Goal: Transaction & Acquisition: Subscribe to service/newsletter

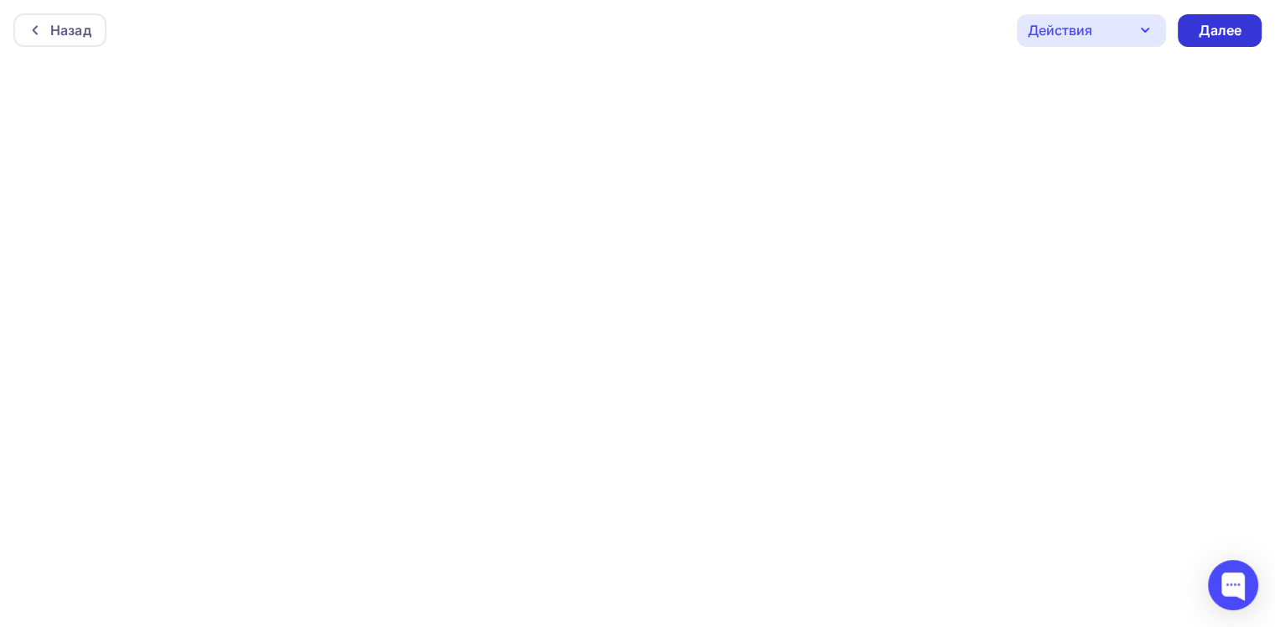
click at [1221, 30] on div "Далее" at bounding box center [1220, 30] width 44 height 19
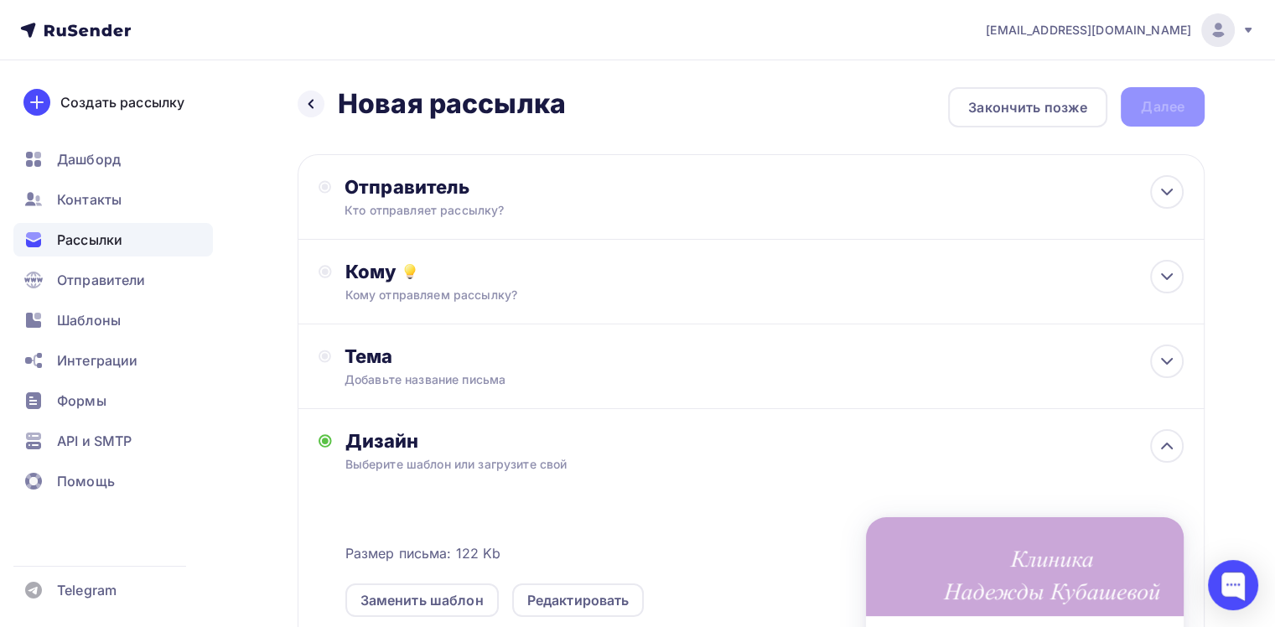
click at [432, 101] on h2 "Новая рассылка" at bounding box center [452, 104] width 228 height 34
click at [1083, 105] on div "Закончить позже" at bounding box center [1027, 107] width 119 height 20
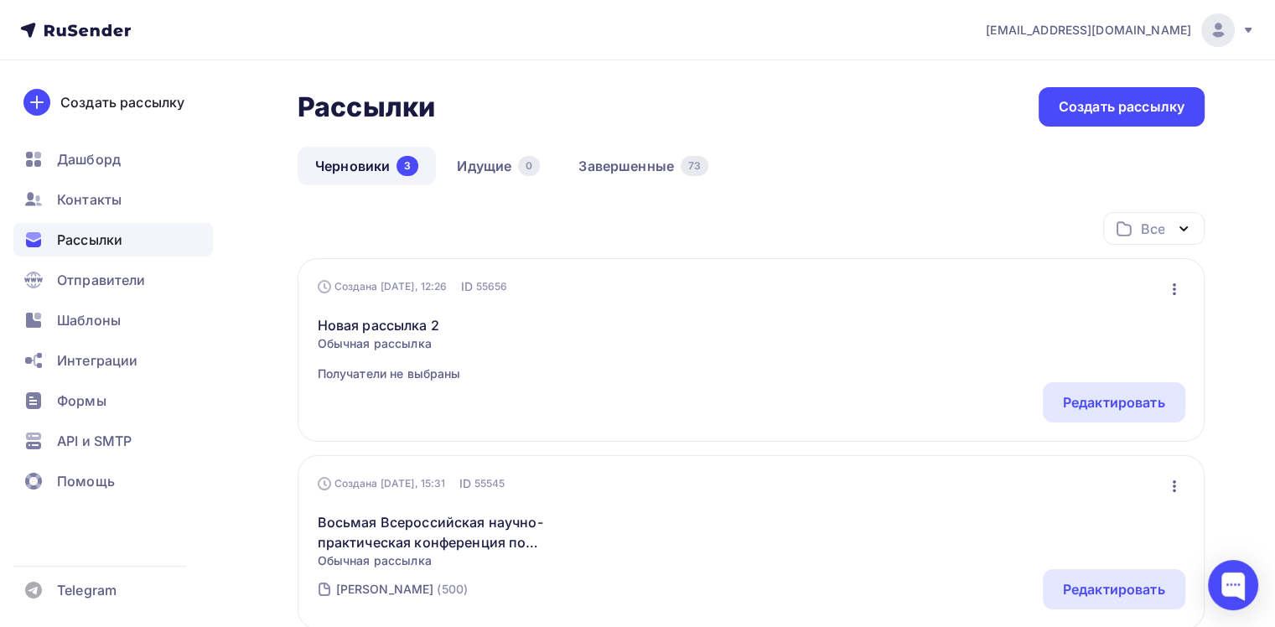
click at [1168, 289] on icon "button" at bounding box center [1174, 289] width 20 height 20
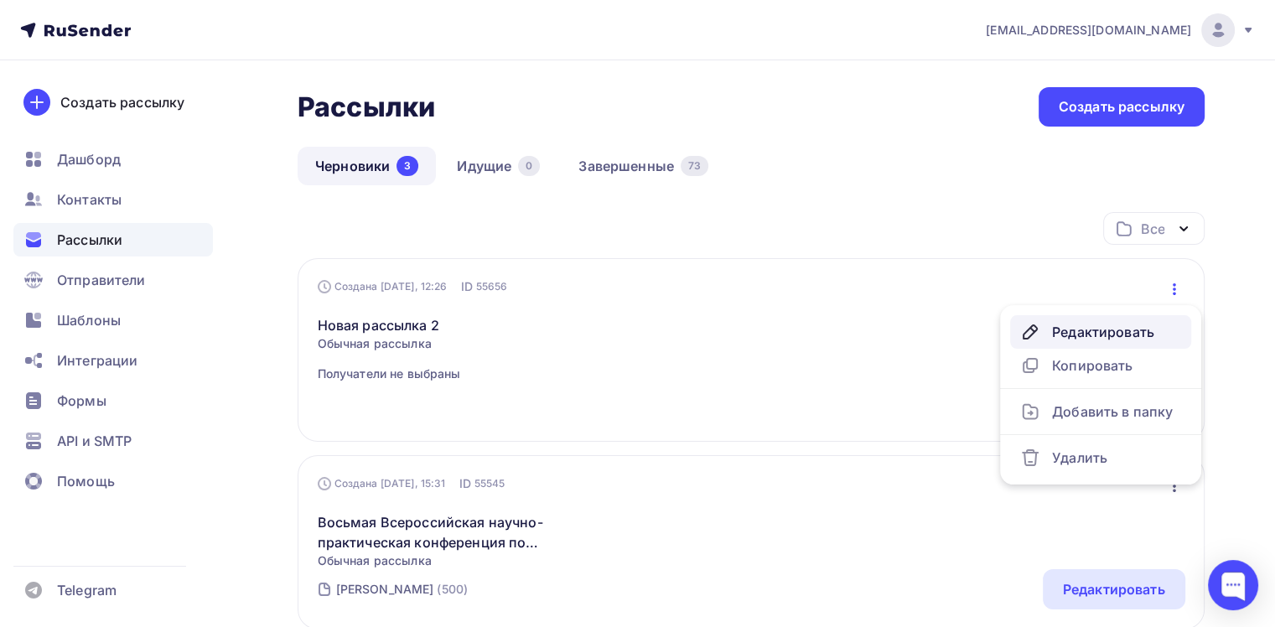
click at [1125, 325] on div "Редактировать" at bounding box center [1100, 332] width 161 height 20
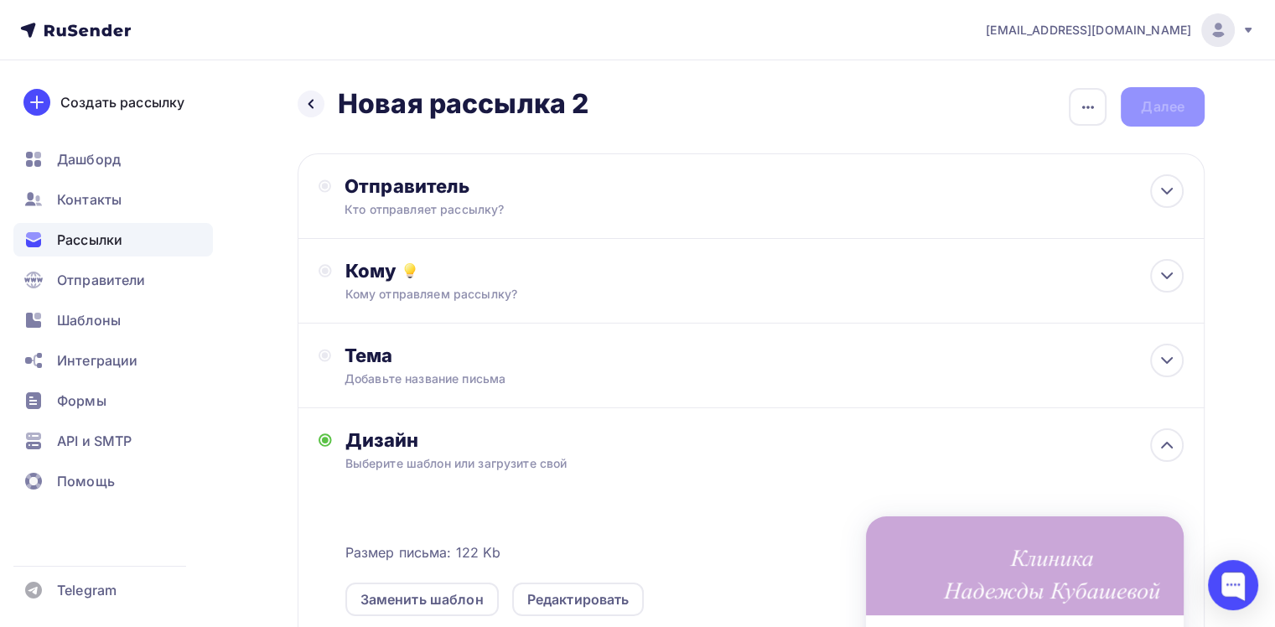
click at [594, 108] on div "Назад Новая рассылка 2 Новая рассылка 2 Закончить позже Переименовать рассылку …" at bounding box center [751, 106] width 907 height 39
drag, startPoint x: 1087, startPoint y: 104, endPoint x: 1063, endPoint y: 104, distance: 24.3
click at [1086, 105] on icon "button" at bounding box center [1088, 107] width 20 height 20
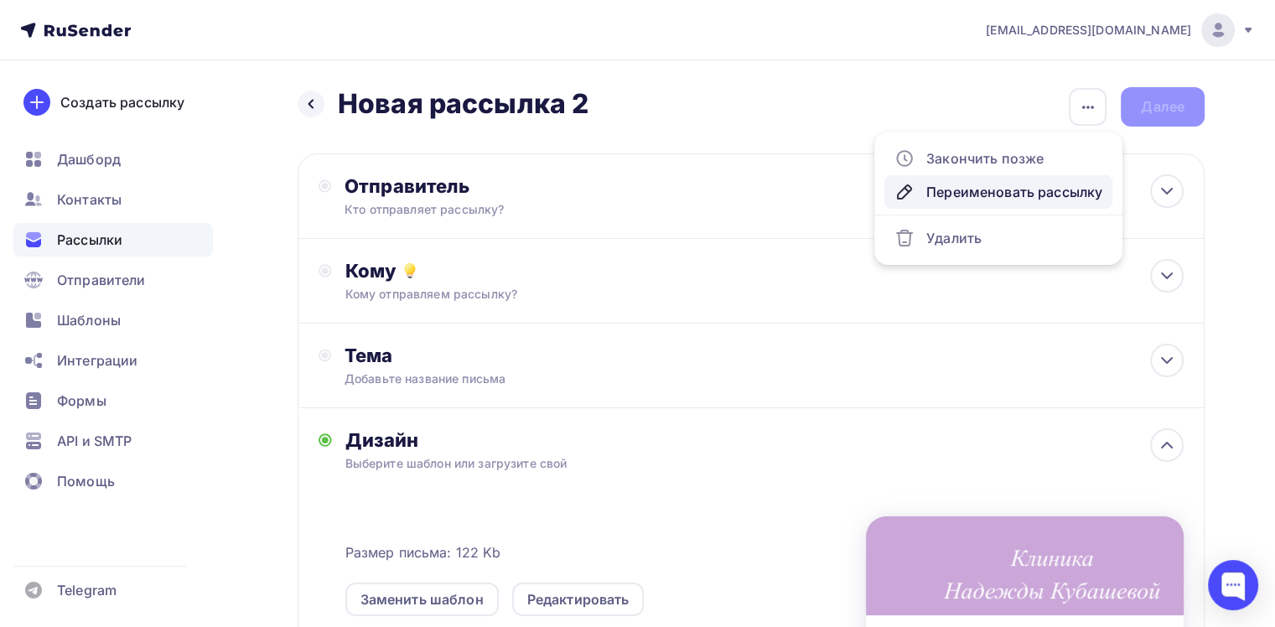
click at [976, 191] on div "Переименовать рассылку" at bounding box center [998, 192] width 208 height 20
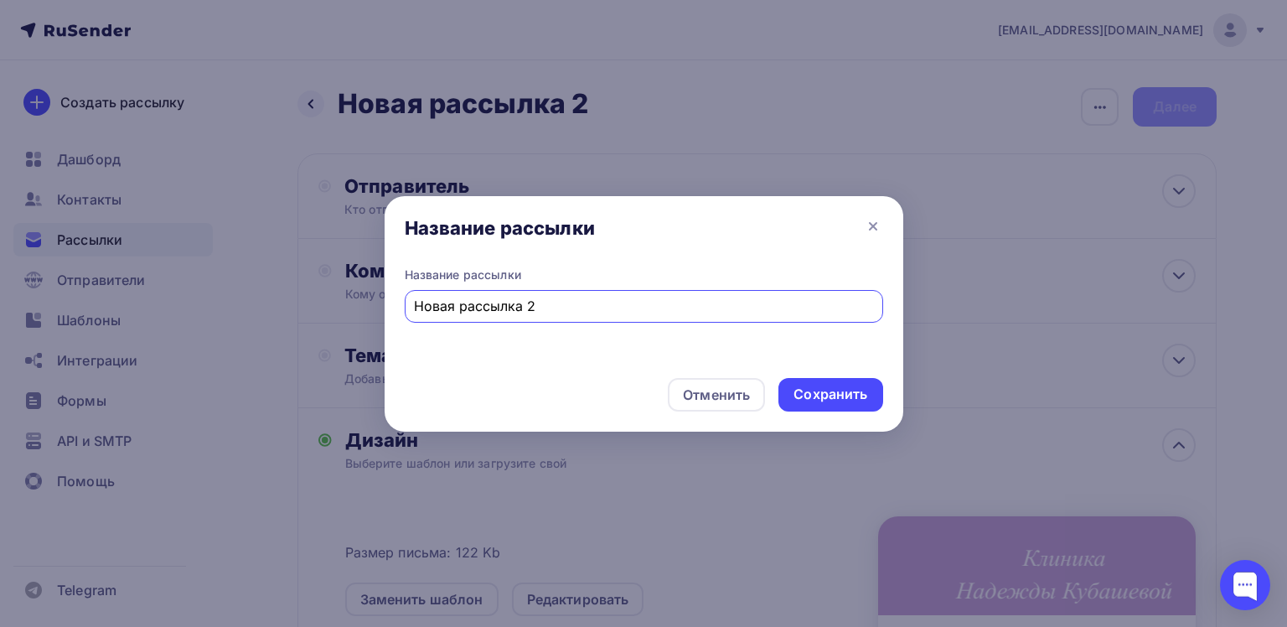
drag, startPoint x: 542, startPoint y: 309, endPoint x: 295, endPoint y: 295, distance: 247.7
click at [295, 295] on div "Название рассылки Название рассылки Новая рассылка 2 Отменить Сохранить" at bounding box center [643, 313] width 1287 height 627
type input "ВОСЬМАЯ ВСЕРОССИЙСКАЯ КОНФЕРЕНЦИЯ ПО КЛАССИЧЕСКОЙ ГОМЕОПАТИИ"
click at [847, 395] on div "Сохранить" at bounding box center [831, 394] width 74 height 19
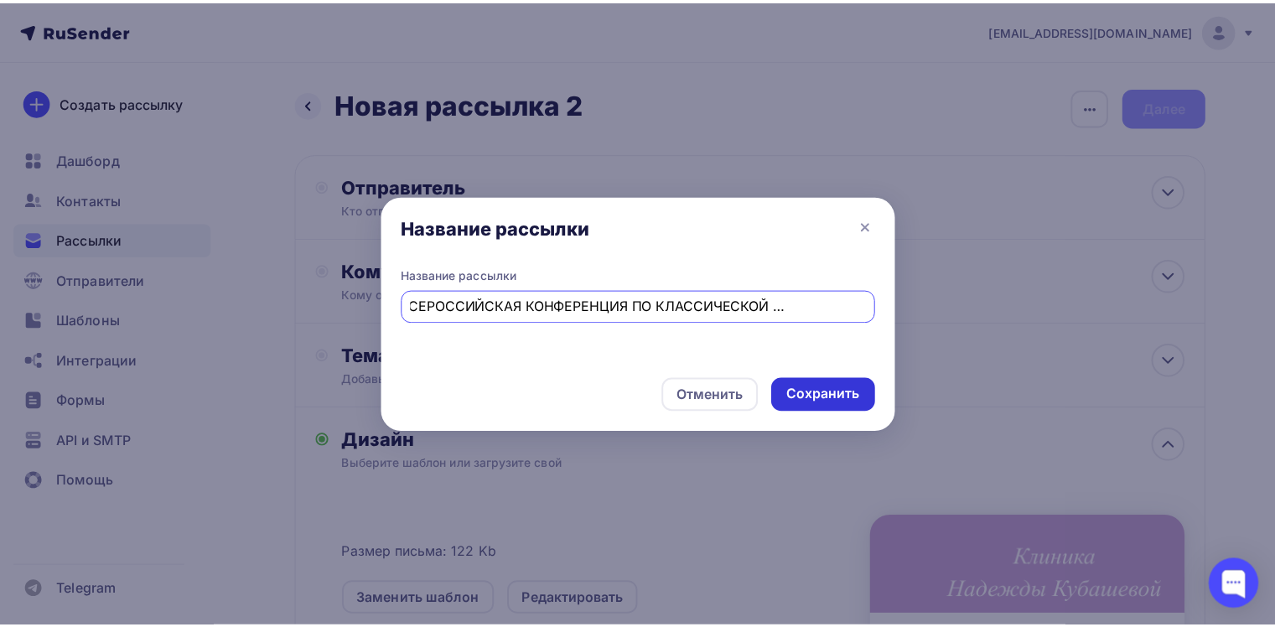
scroll to position [0, 0]
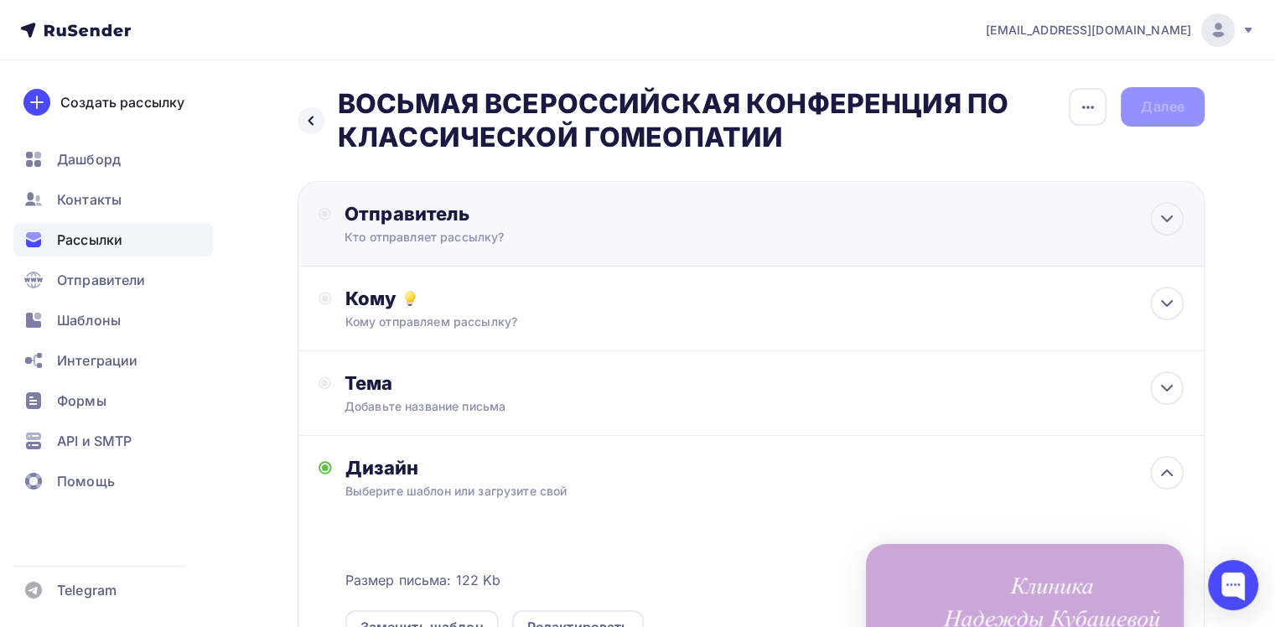
click at [487, 212] on div "Отправитель" at bounding box center [525, 213] width 363 height 23
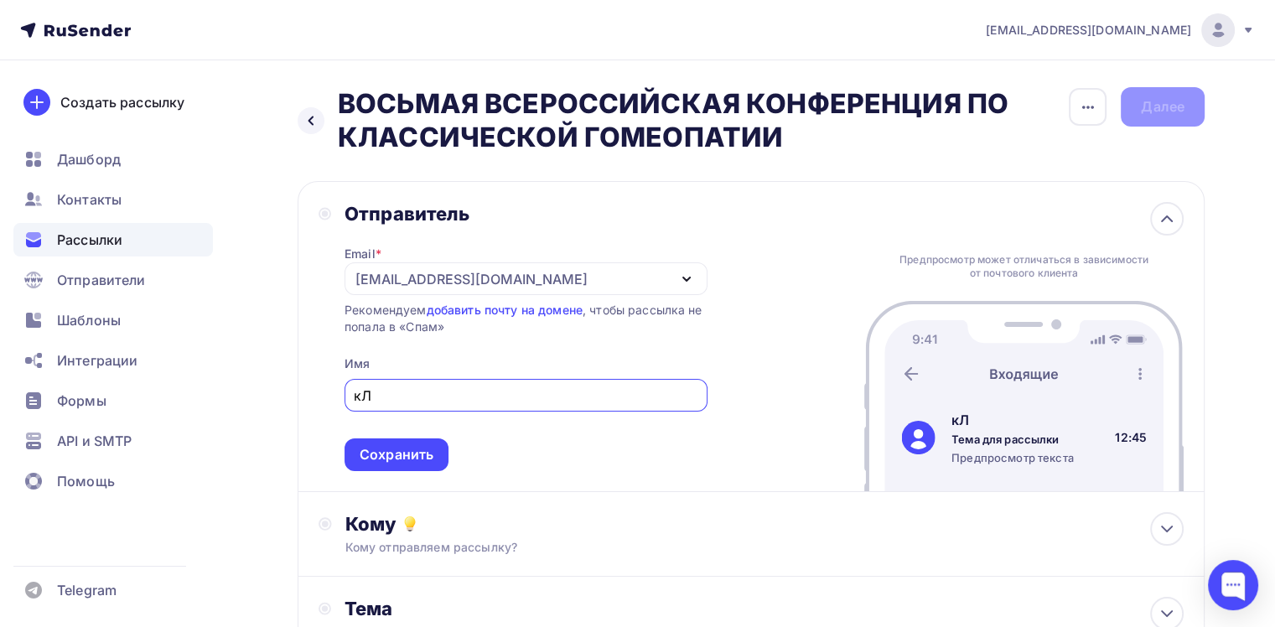
type input "к"
type input "Клиника [PERSON_NAME]"
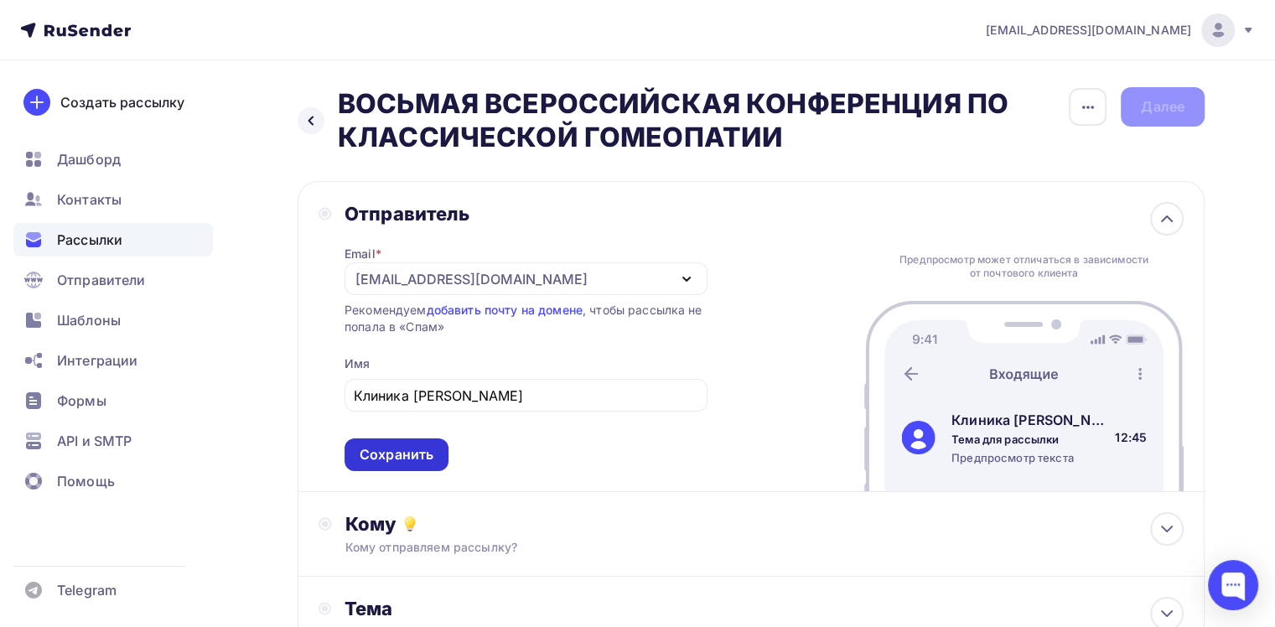
drag, startPoint x: 412, startPoint y: 454, endPoint x: 403, endPoint y: 415, distance: 40.3
click at [412, 453] on div "Сохранить" at bounding box center [397, 454] width 74 height 19
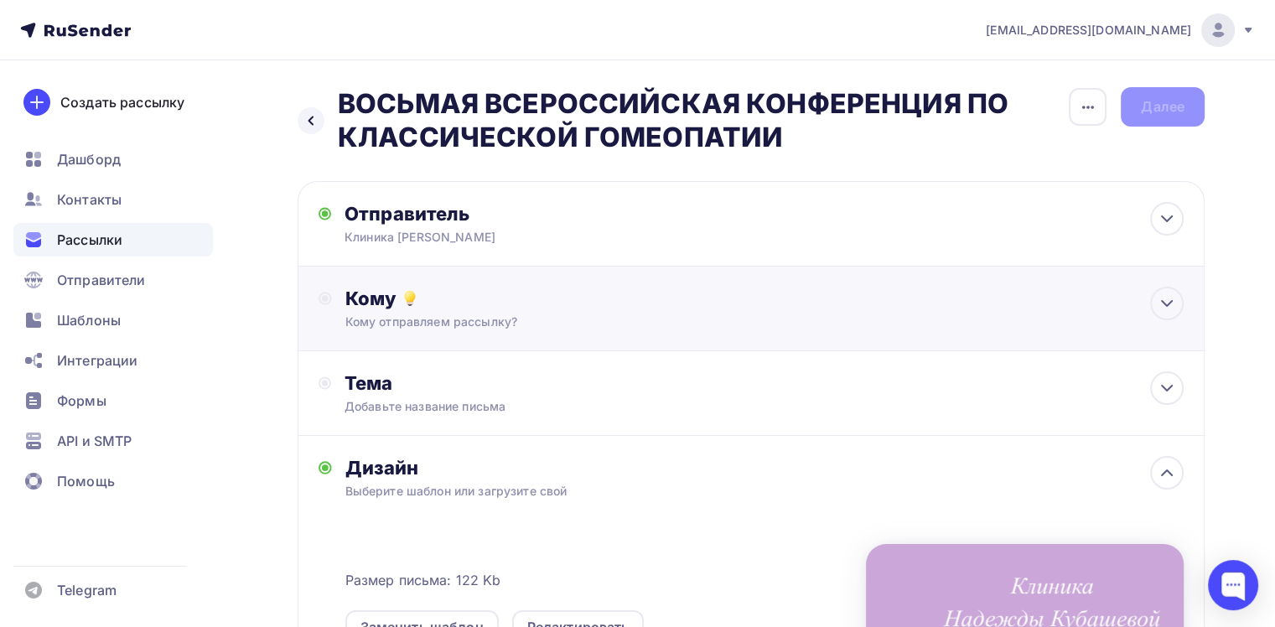
click at [446, 323] on div "Кому отправляем рассылку?" at bounding box center [722, 321] width 754 height 17
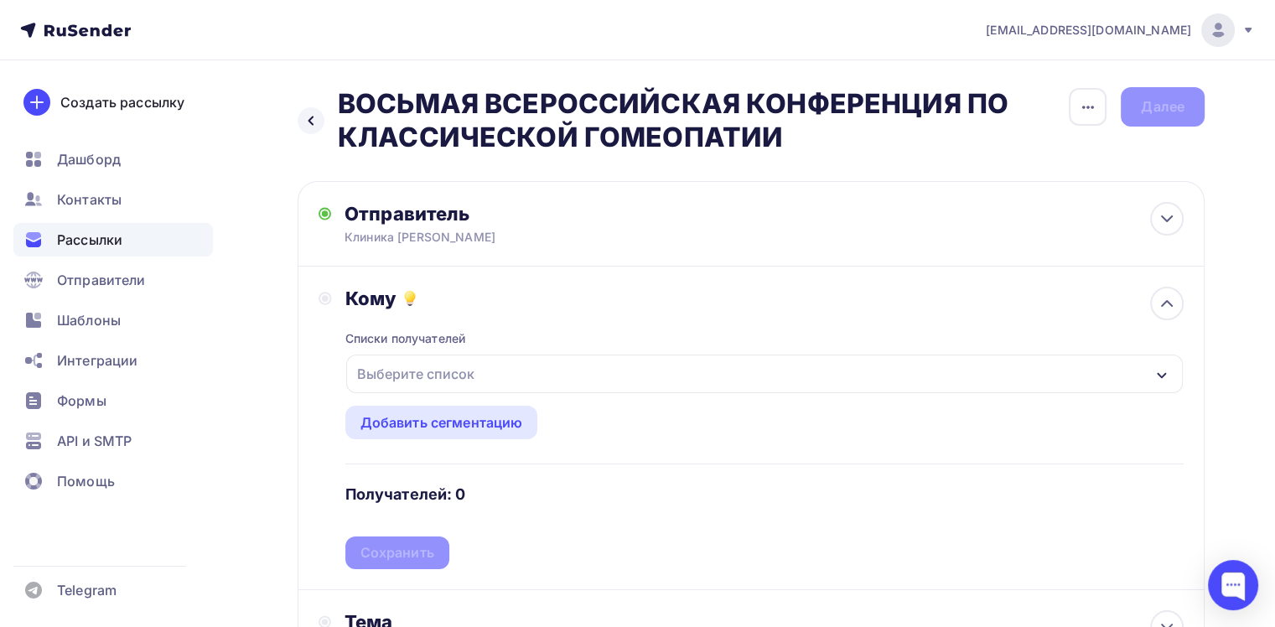
click at [417, 373] on div "Выберите список" at bounding box center [415, 374] width 131 height 30
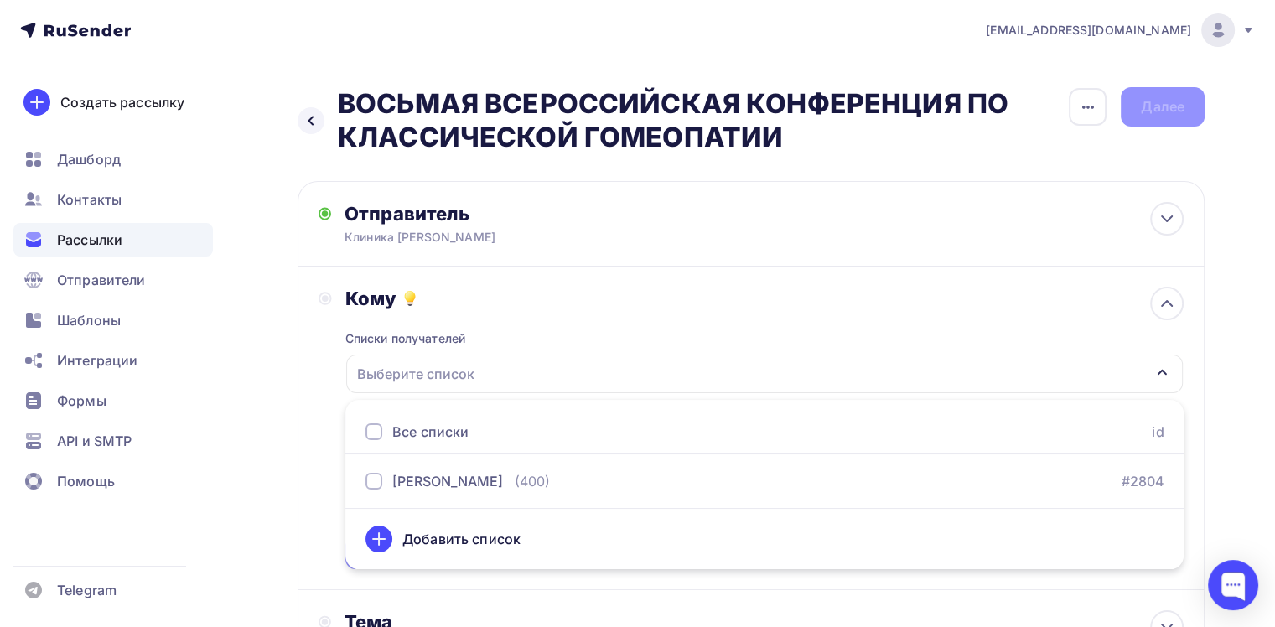
click at [429, 433] on div "Все списки" at bounding box center [430, 432] width 76 height 20
click at [382, 536] on icon at bounding box center [379, 539] width 20 height 20
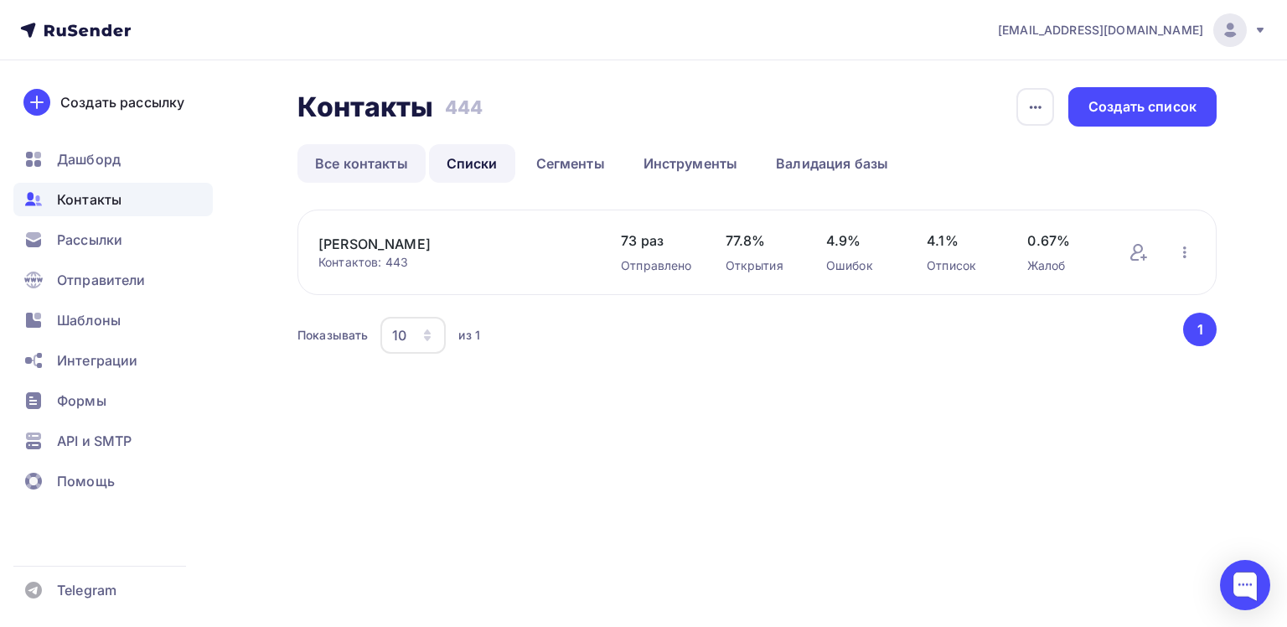
click at [355, 166] on link "Все контакты" at bounding box center [362, 163] width 128 height 39
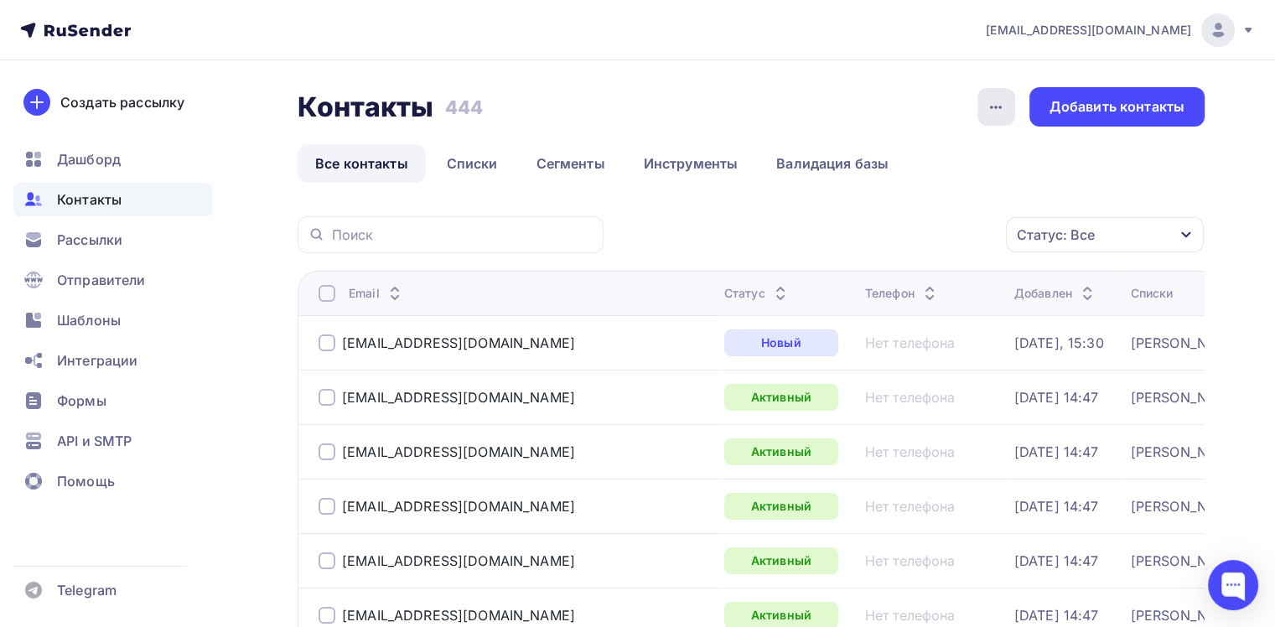
click at [989, 111] on icon "button" at bounding box center [996, 107] width 20 height 20
click at [740, 106] on div "Контакты Контакты 444 444 История импорта Добавить контакты" at bounding box center [751, 106] width 907 height 39
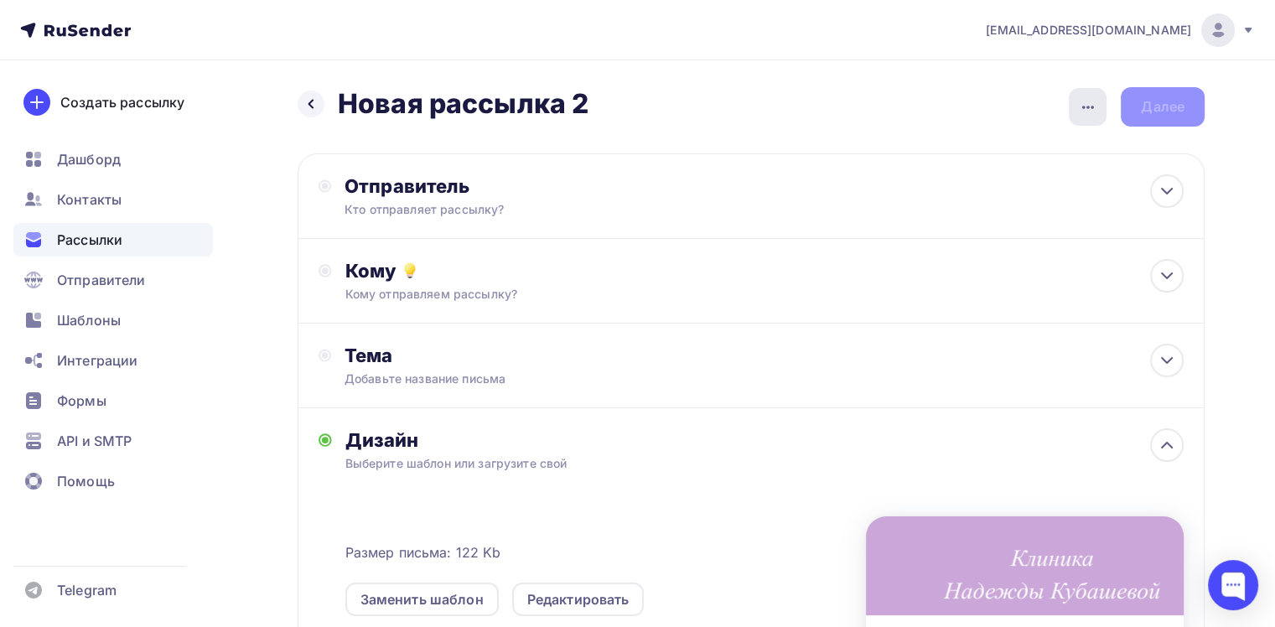
click at [1083, 108] on icon "button" at bounding box center [1088, 107] width 20 height 20
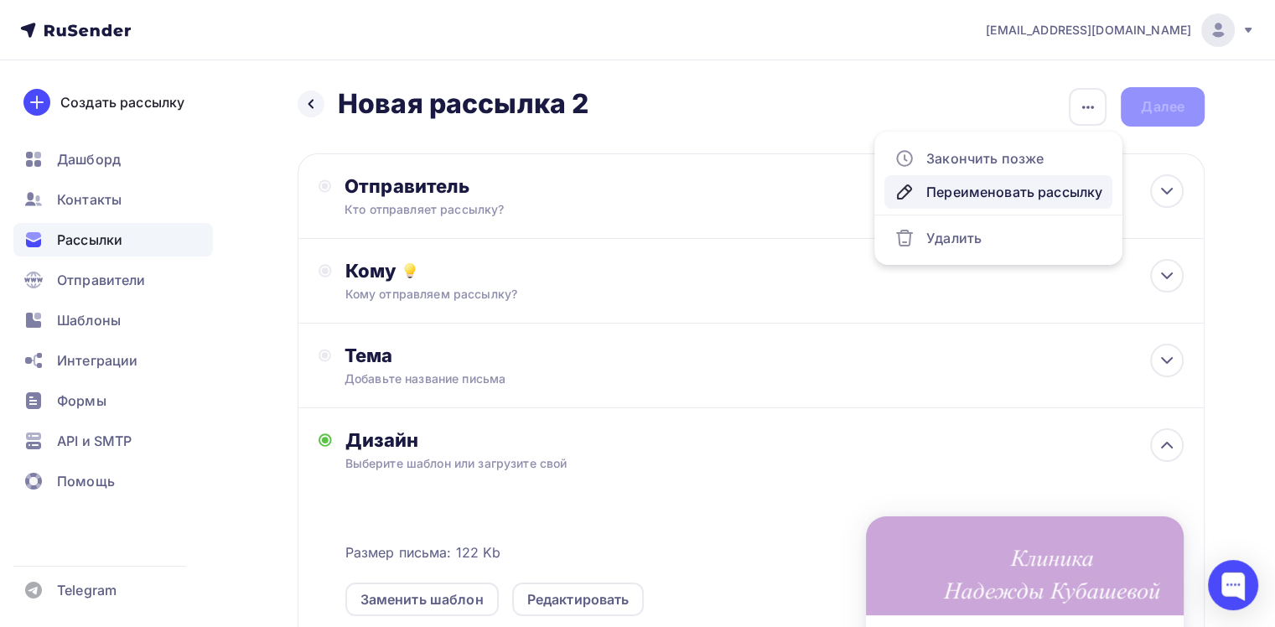
click at [967, 194] on div "Переименовать рассылку" at bounding box center [998, 192] width 208 height 20
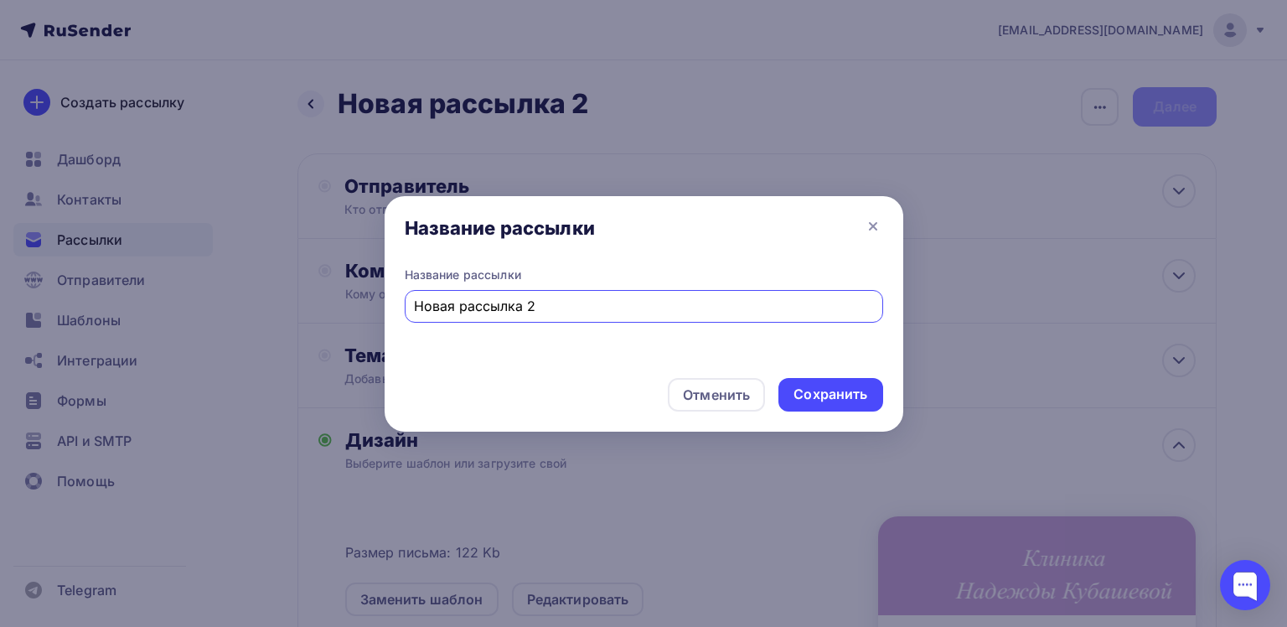
drag, startPoint x: 582, startPoint y: 307, endPoint x: 200, endPoint y: 317, distance: 381.5
click at [184, 323] on div "Название рассылки Название рассылки Новая рассылка 2 Отменить Сохранить" at bounding box center [643, 313] width 1287 height 627
type input "ВОСЬМАЯ ВСЕРОССИЙСКАЯ КОНФЕРЕНЦИЯ ПО КЛАССИЧЕСКОЙ ГОМЕОПАТИИ"
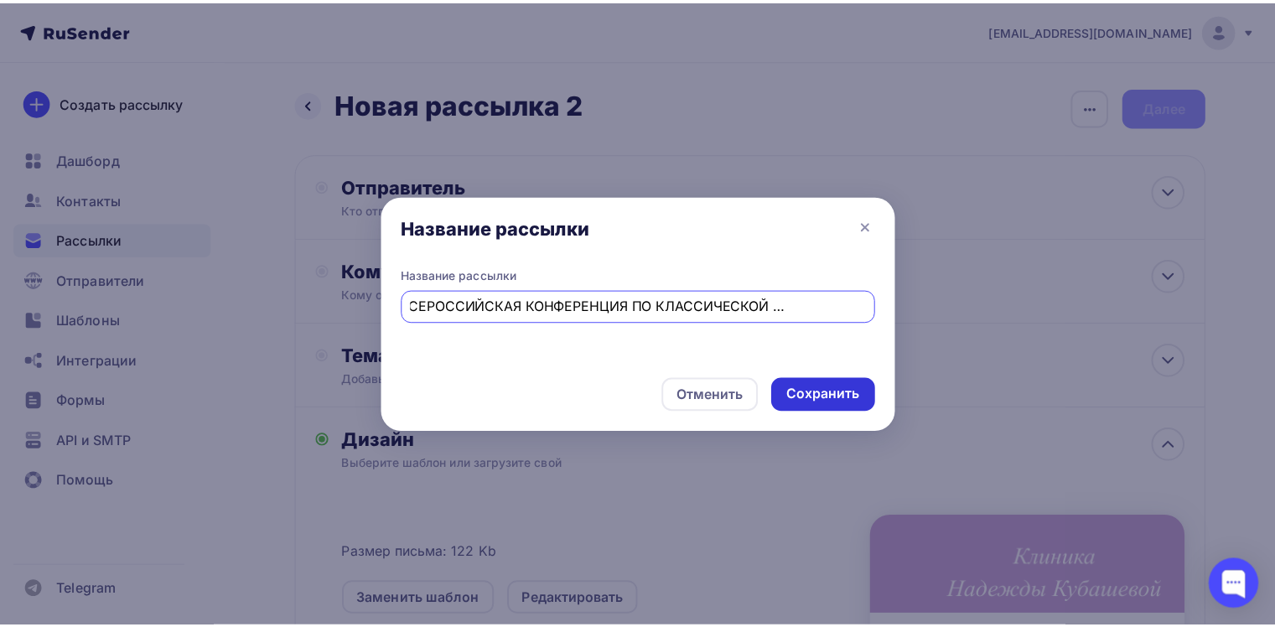
scroll to position [0, 0]
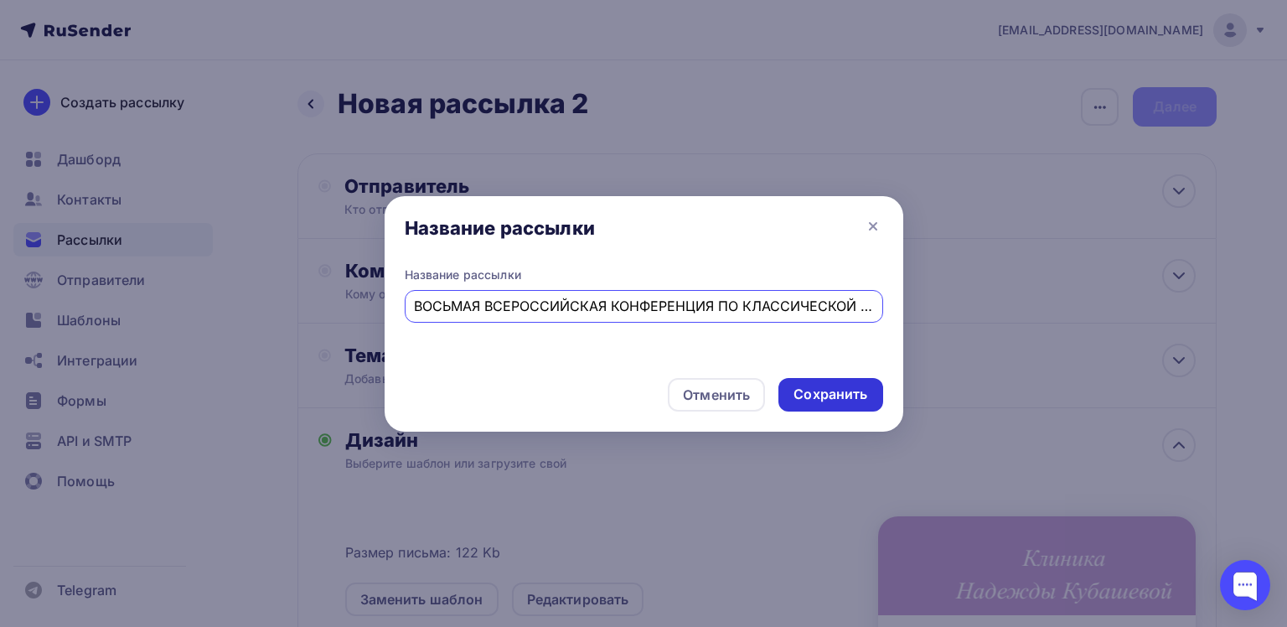
click at [847, 385] on div "Сохранить" at bounding box center [831, 394] width 74 height 19
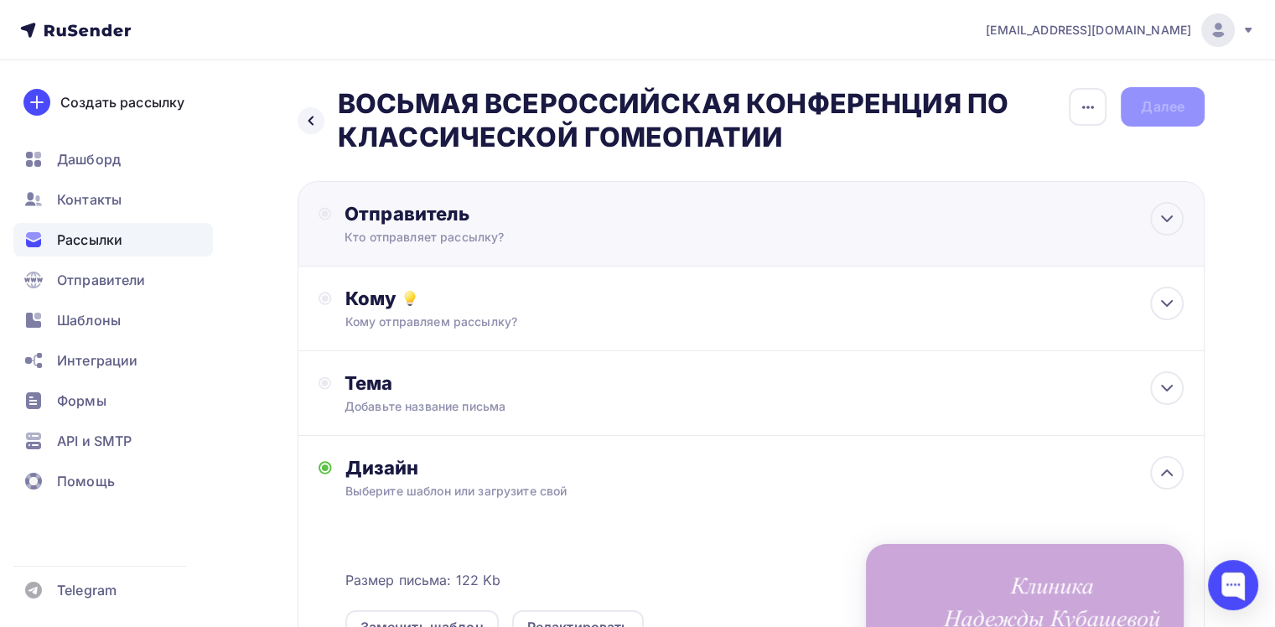
click at [496, 231] on div "Кто отправляет рассылку?" at bounding box center [507, 237] width 327 height 17
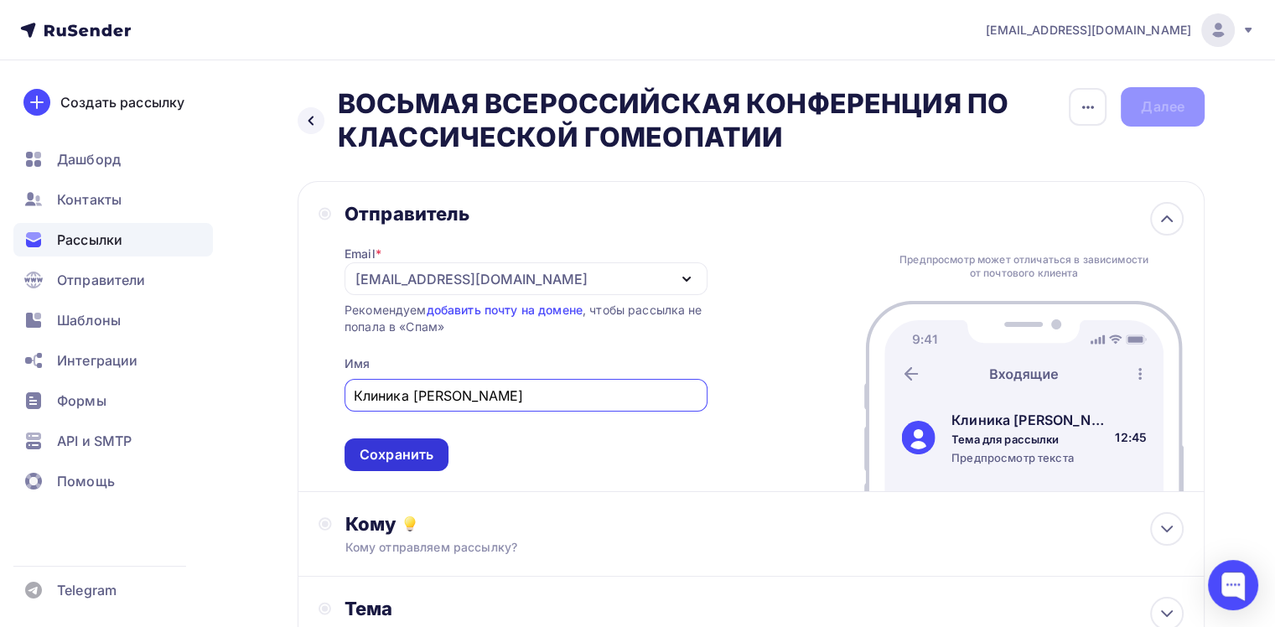
type input "Клиника [PERSON_NAME]"
click at [386, 448] on div "Сохранить" at bounding box center [397, 454] width 74 height 19
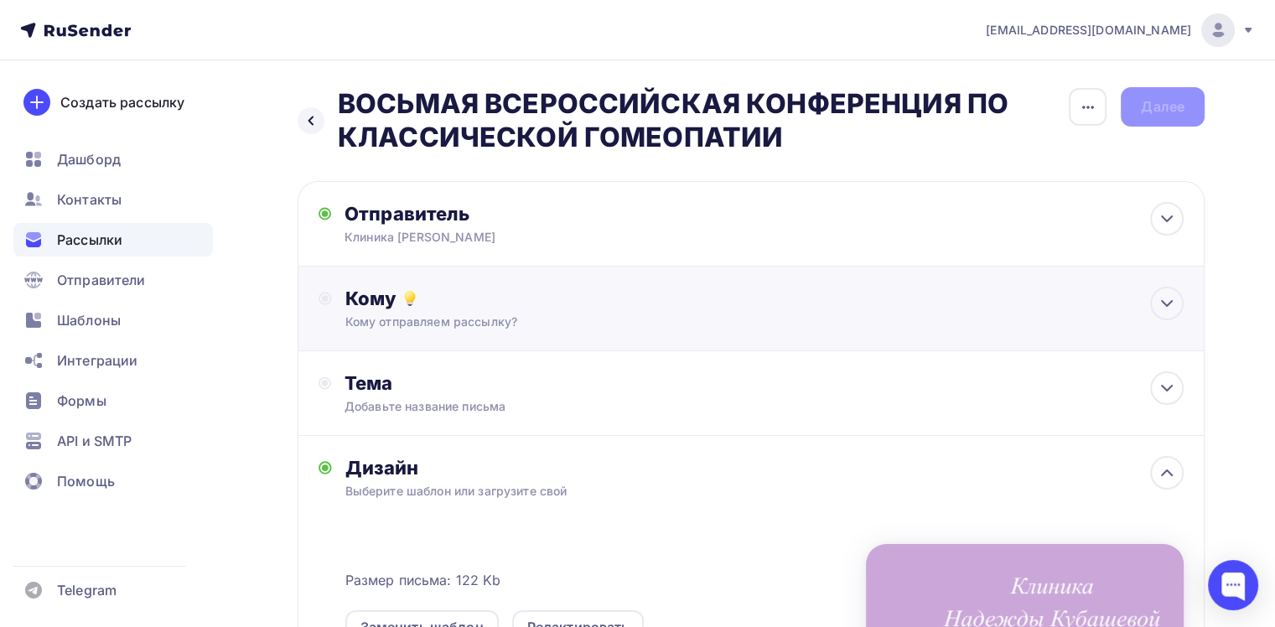
click at [400, 320] on div "Кому отправляем рассылку?" at bounding box center [722, 321] width 754 height 17
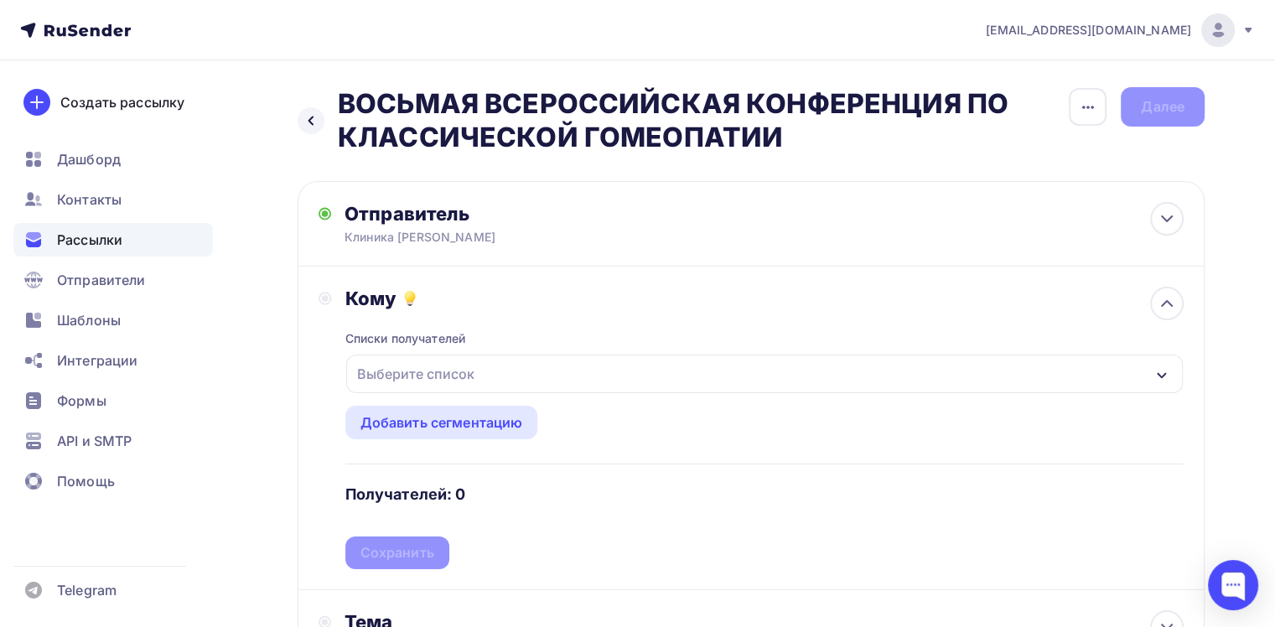
click at [376, 361] on div "Выберите список" at bounding box center [415, 374] width 131 height 30
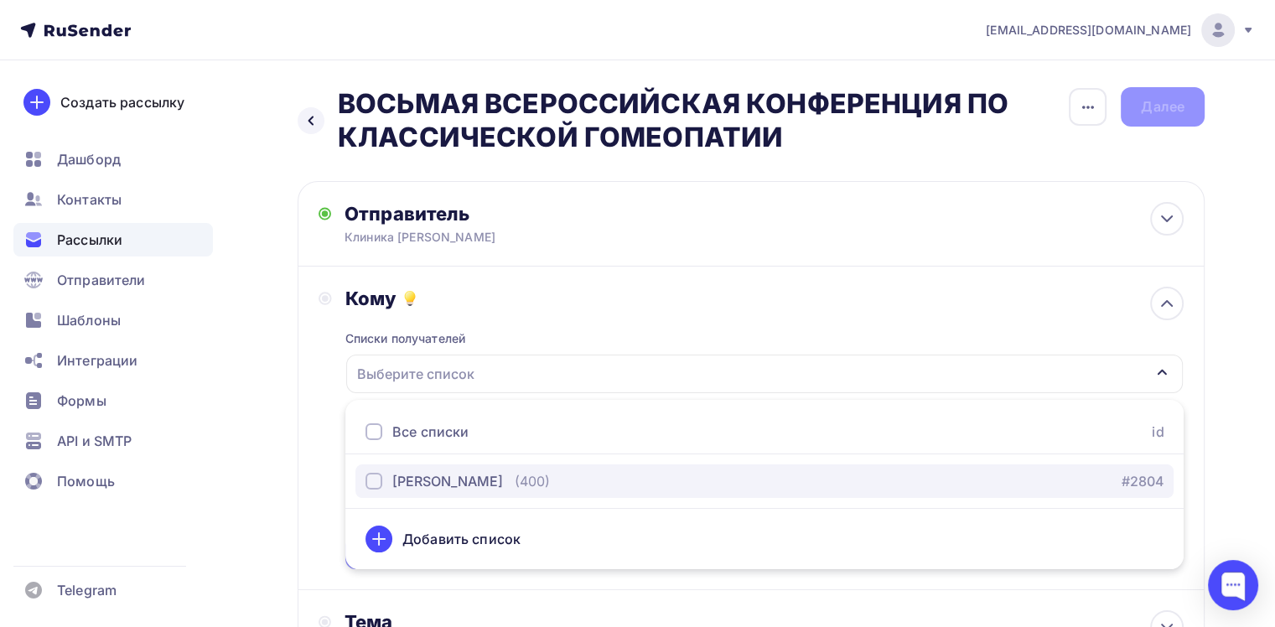
click at [375, 479] on div "button" at bounding box center [373, 481] width 17 height 17
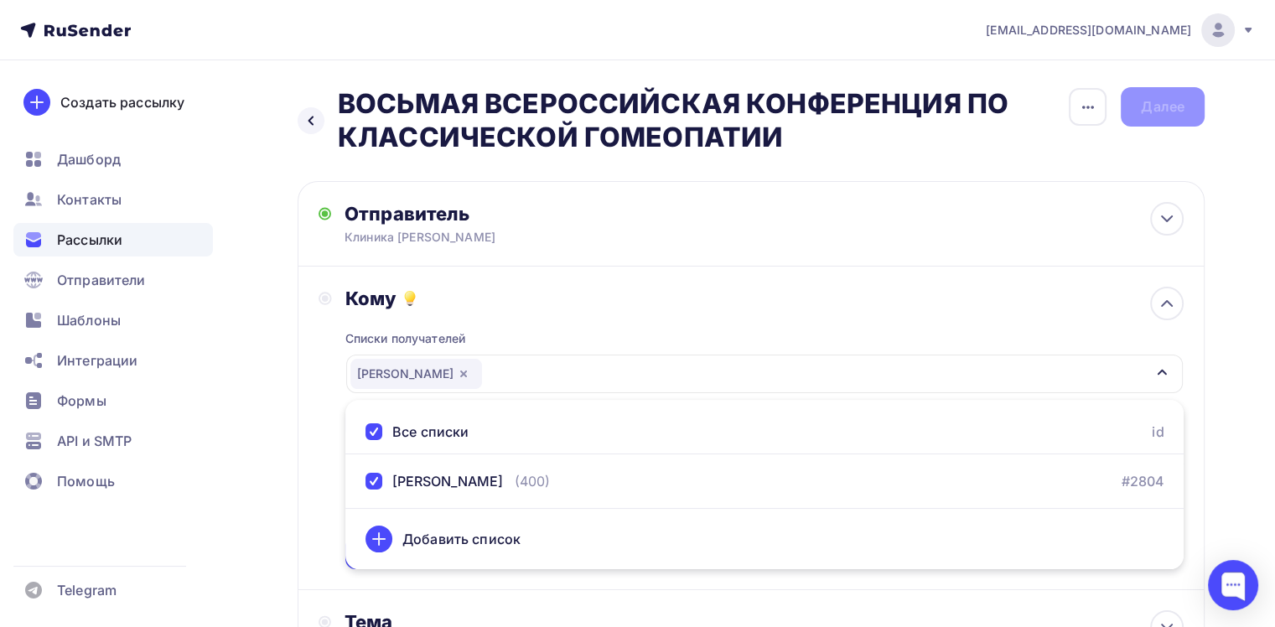
click at [314, 434] on div "Кому Списки получателей [PERSON_NAME] Все списки id [PERSON_NAME] (400) #2804 Д…" at bounding box center [751, 429] width 907 height 324
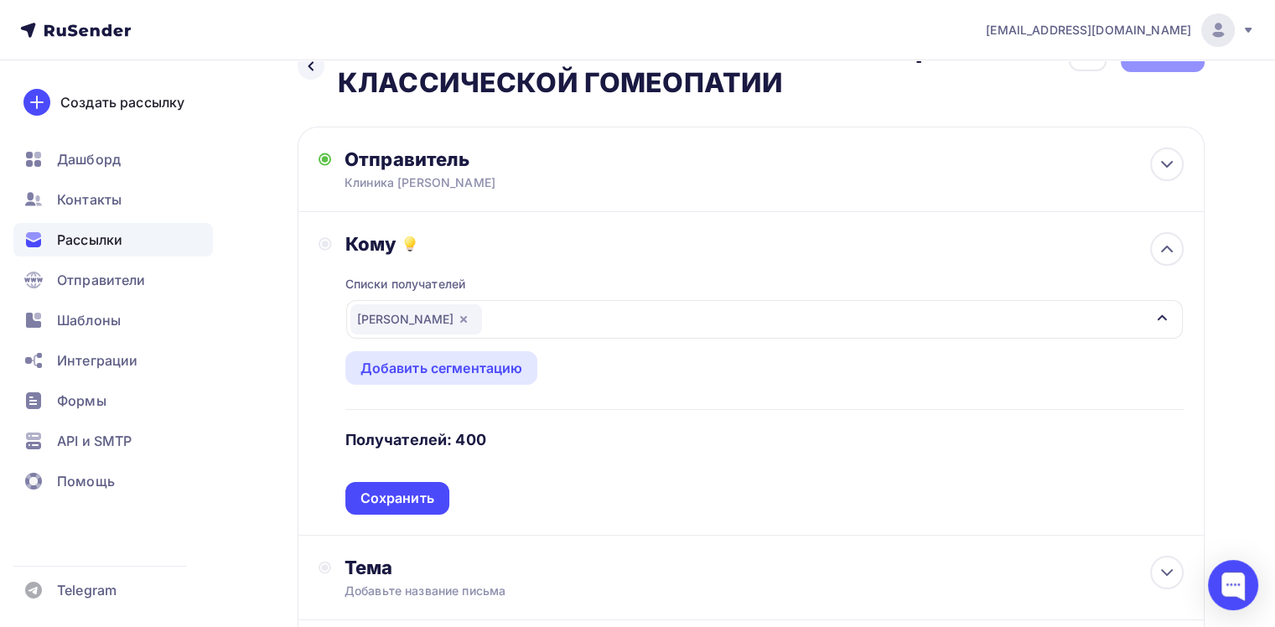
scroll to position [84, 0]
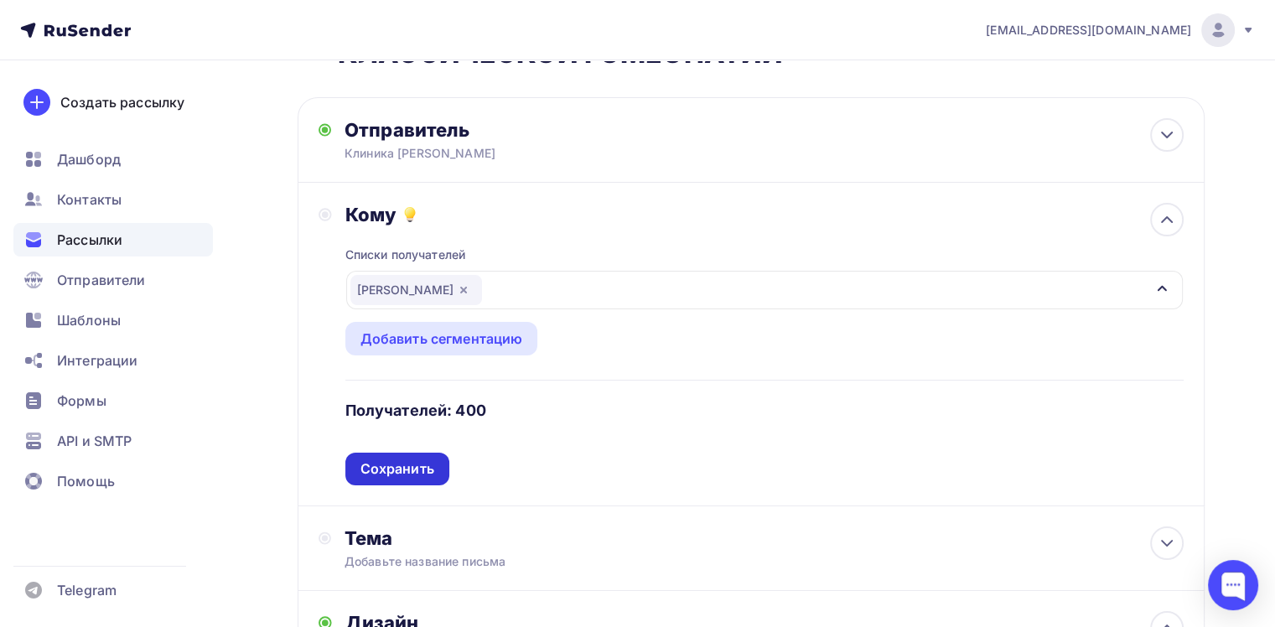
click at [405, 463] on div "Сохранить" at bounding box center [397, 468] width 74 height 19
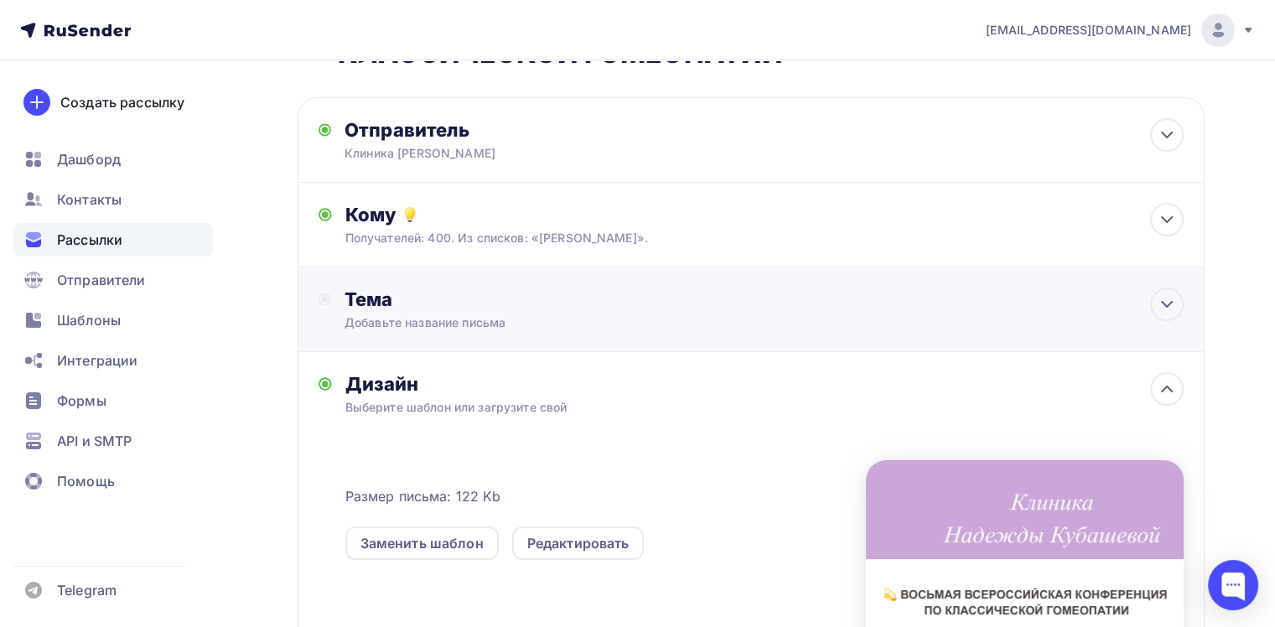
click at [405, 323] on div "Добавьте название письма" at bounding box center [493, 322] width 298 height 17
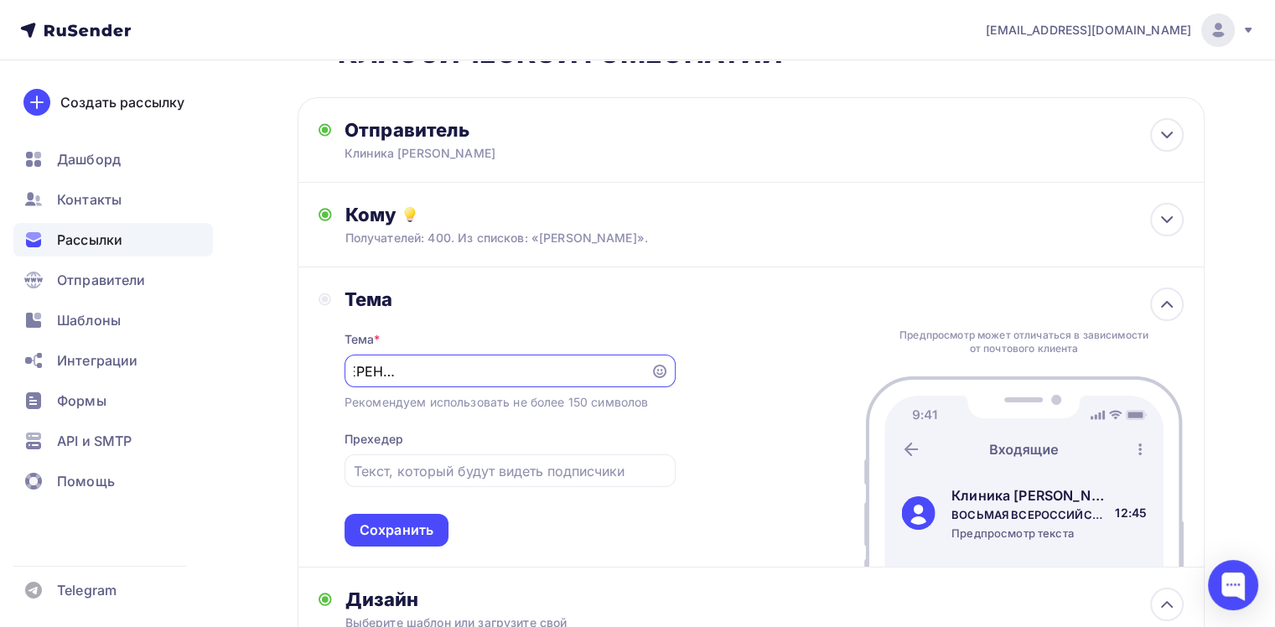
scroll to position [0, 252]
type input "ВОСЬМАЯ ВСЕРОССИЙСКАЯ КОНФЕРЕНЦИЯ ПО КЛАССИЧЕСКОЙ ГОМЕОПАТИИ"
drag, startPoint x: 645, startPoint y: 367, endPoint x: 375, endPoint y: 367, distance: 269.0
click at [381, 369] on div "ВОСЬМАЯ ВСЕРОССИЙСКАЯ КОНФЕРЕНЦИЯ ПО КЛАССИЧЕСКОЙ ГОМЕОПАТИИ" at bounding box center [509, 371] width 331 height 33
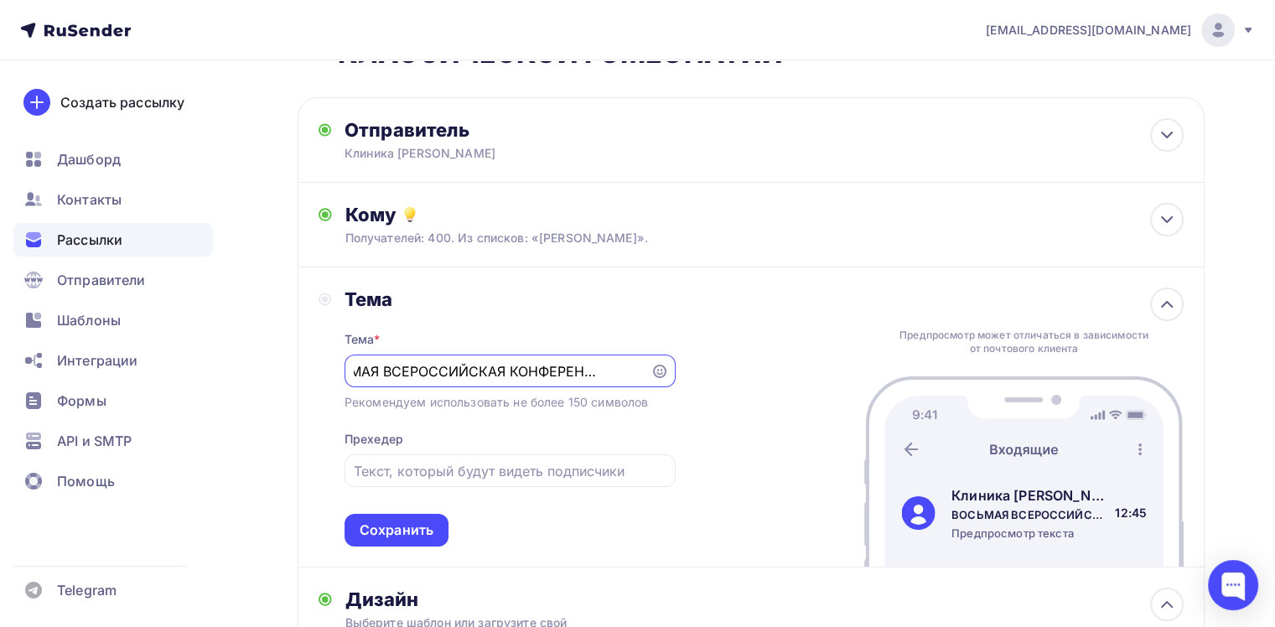
scroll to position [0, 253]
drag, startPoint x: 355, startPoint y: 367, endPoint x: 628, endPoint y: 369, distance: 273.2
click at [685, 365] on div "[PERSON_NAME] * ВОСЬМАЯ ВСЕРОССИЙСКАЯ КОНФЕРЕНЦИЯ ПО КЛАССИЧЕСКОЙ ГОМЕОПАТИИ Ре…" at bounding box center [751, 417] width 907 height 300
click at [419, 476] on input "text" at bounding box center [510, 471] width 312 height 20
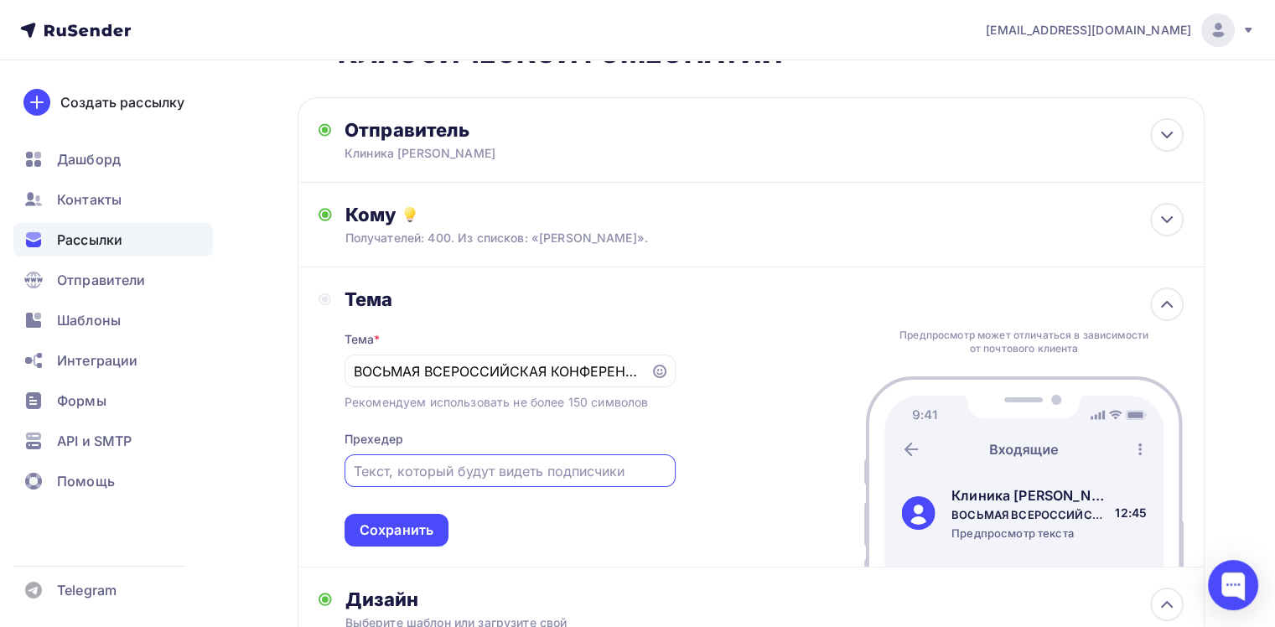
paste input "ВОСЬМАЯ ВСЕРОССИЙСКАЯ КОНФЕРЕНЦИЯ ПО КЛАССИЧЕСКОЙ ГОМЕОПАТИИ"
type input "ВОСЬМАЯ ВСЕРОССИЙСКАЯ КОНФЕРЕНЦИЯ ПО КЛАССИЧЕСКОЙ ГОМЕОПАТИИ"
click at [428, 531] on div "Сохранить" at bounding box center [397, 529] width 74 height 19
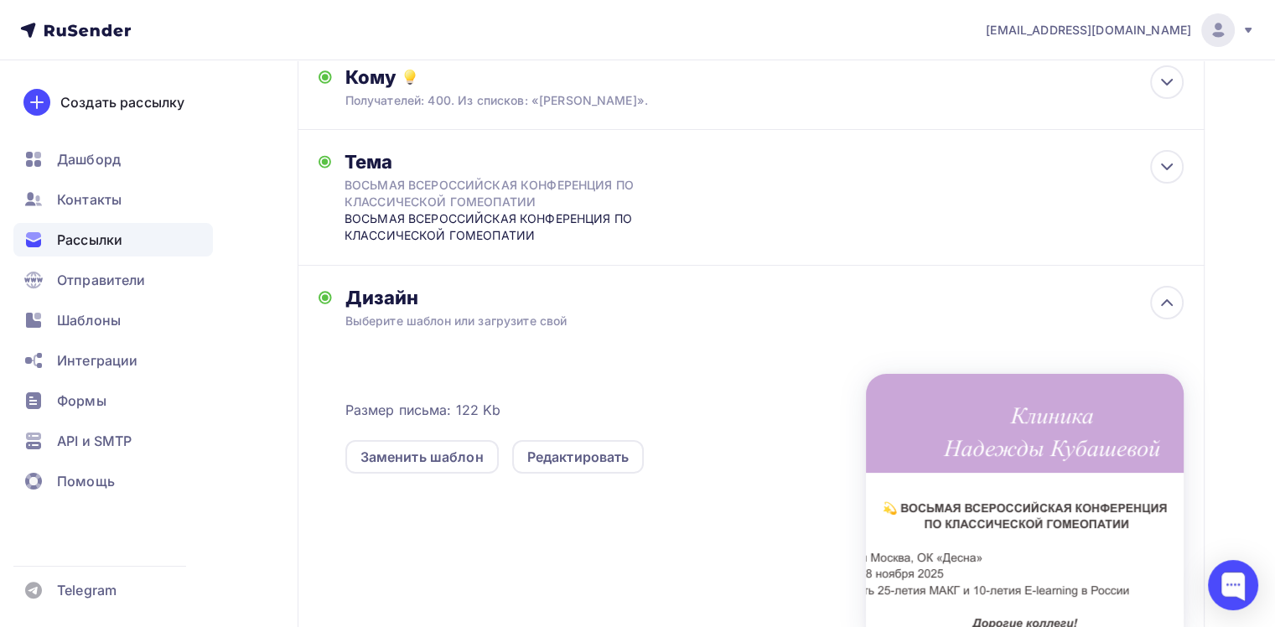
scroll to position [251, 0]
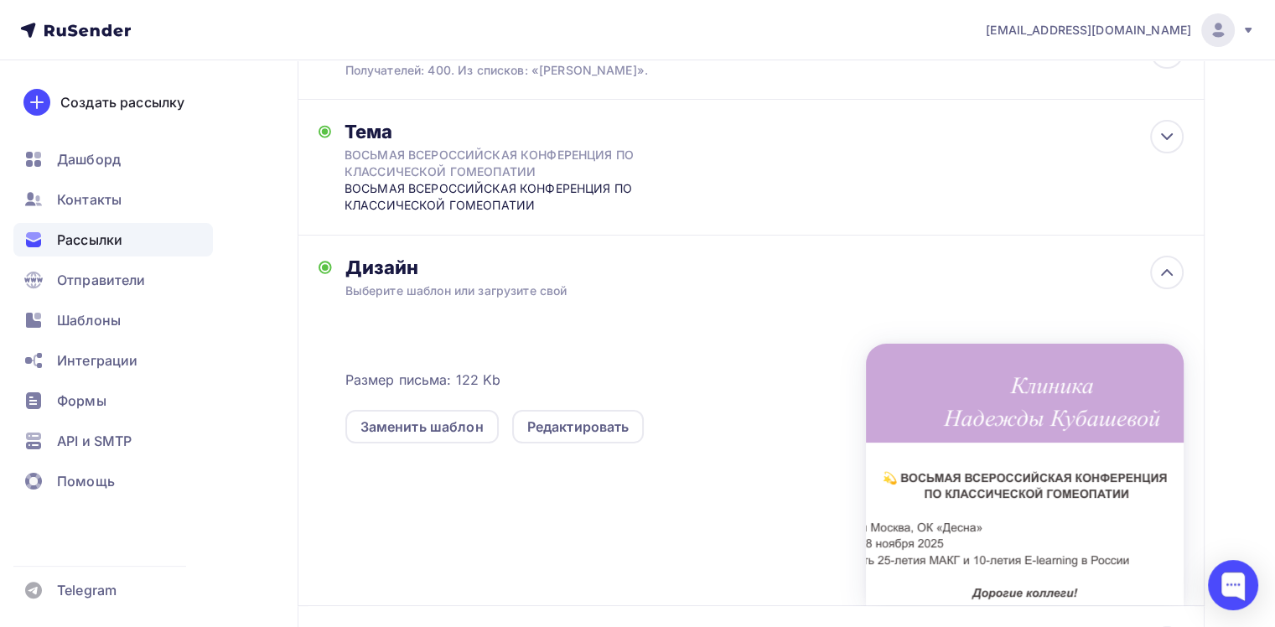
click at [515, 277] on div "Дизайн" at bounding box center [764, 267] width 838 height 23
click at [489, 295] on div "Выберите шаблон или загрузите свой" at bounding box center [722, 290] width 754 height 17
click at [557, 428] on div "Редактировать" at bounding box center [578, 427] width 102 height 20
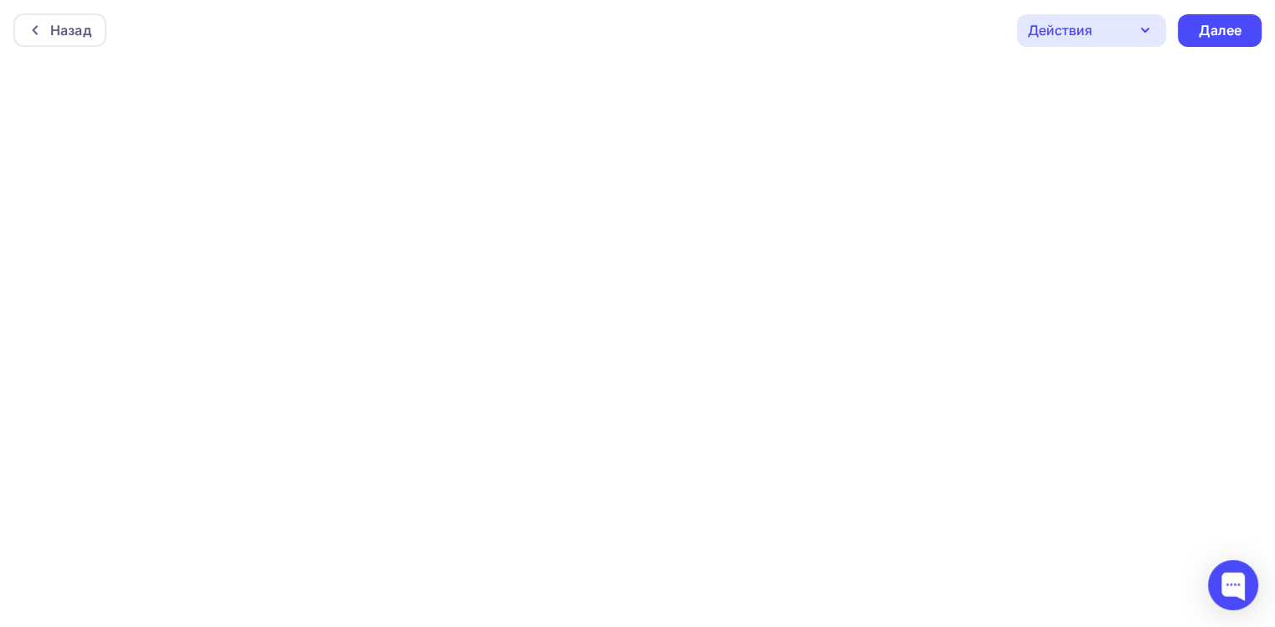
click at [1116, 33] on div "Действия" at bounding box center [1091, 30] width 149 height 33
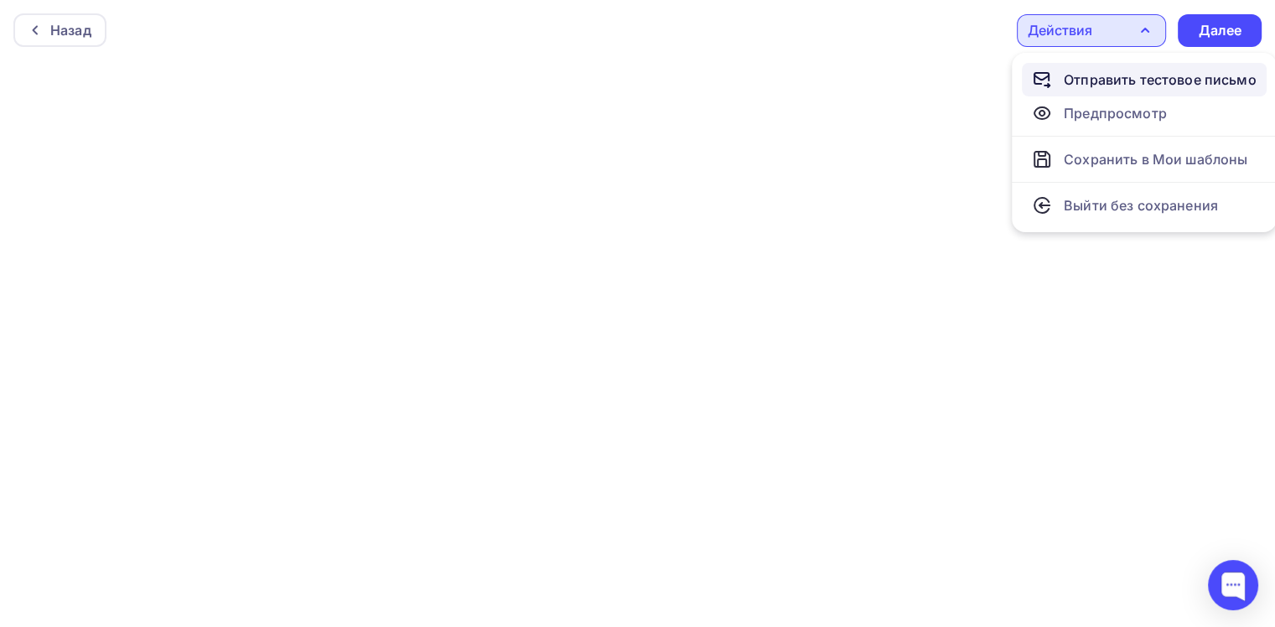
click at [1116, 85] on div "Отправить тестовое письмо" at bounding box center [1160, 80] width 193 height 20
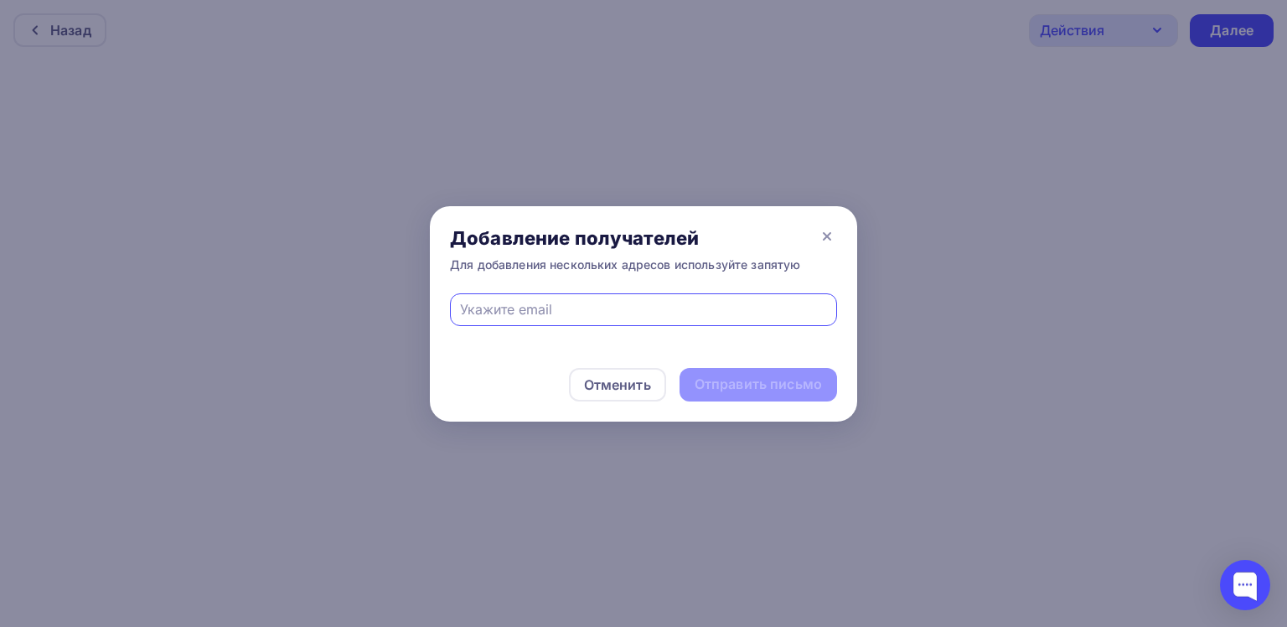
type input "[EMAIL_ADDRESS][DOMAIN_NAME]"
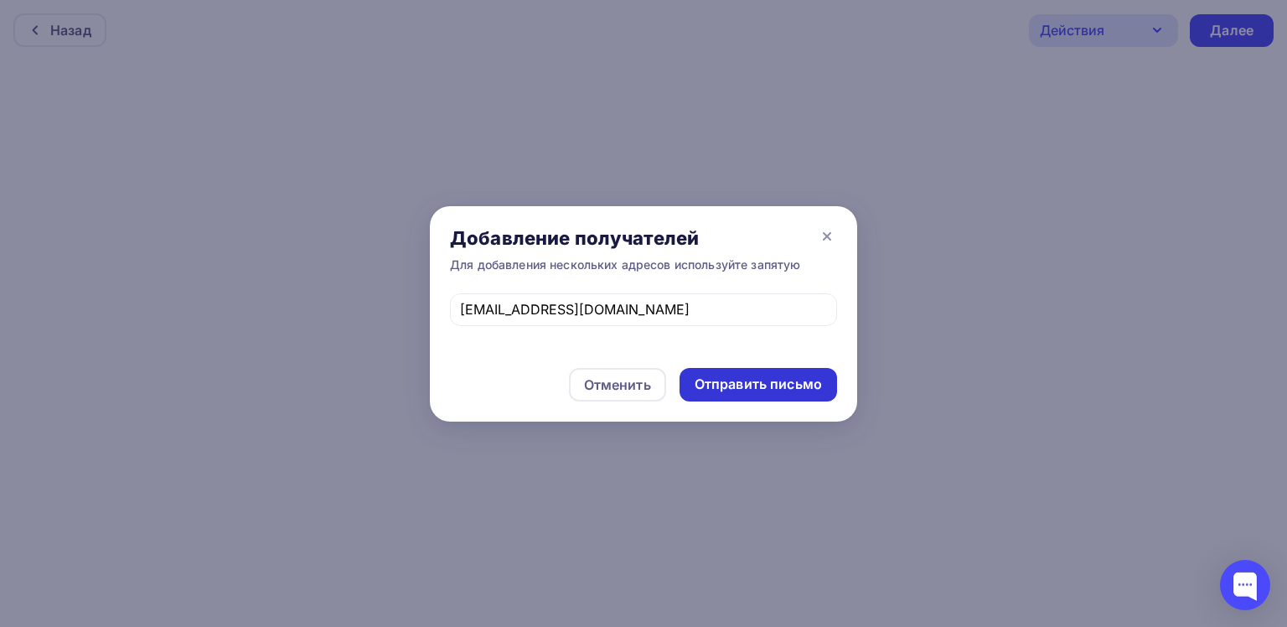
click at [760, 385] on div "Отправить письмо" at bounding box center [758, 384] width 127 height 19
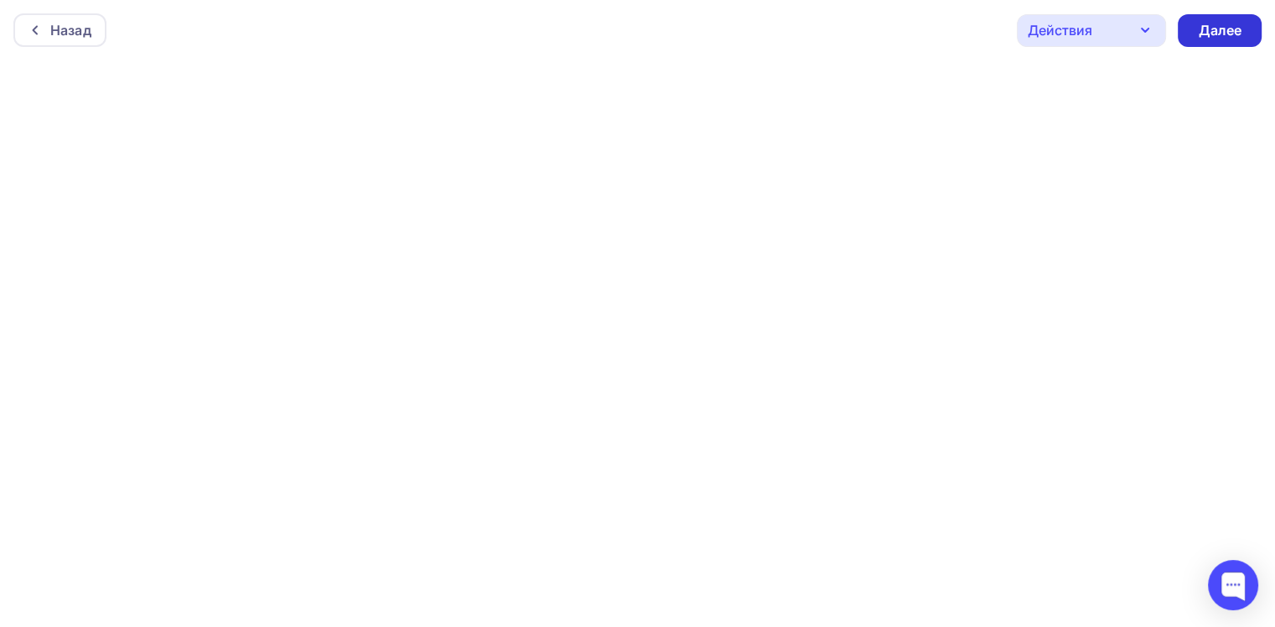
click at [1237, 30] on div "Далее" at bounding box center [1220, 30] width 44 height 19
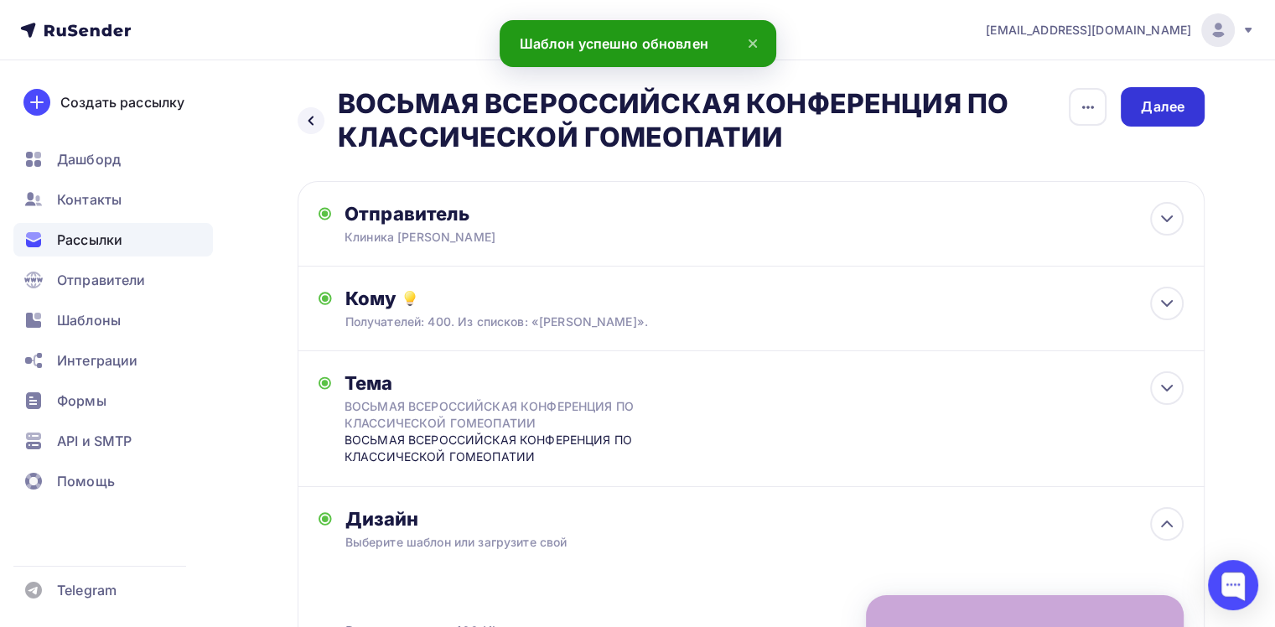
click at [1187, 113] on div "Далее" at bounding box center [1163, 106] width 84 height 39
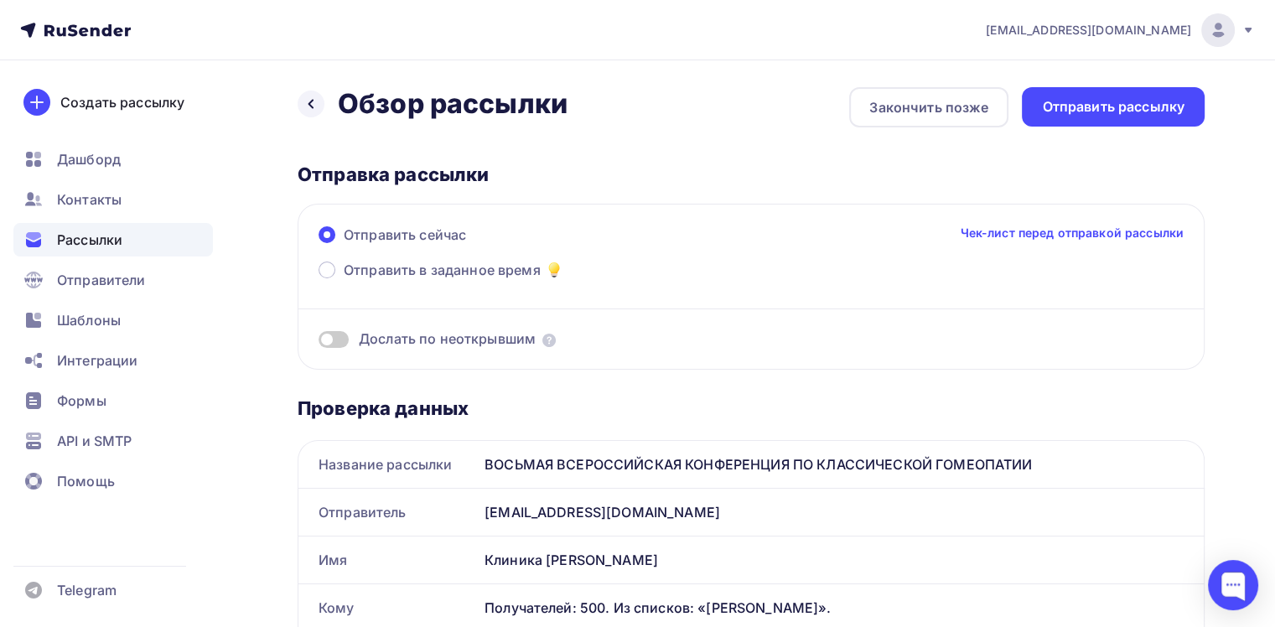
click at [1187, 113] on div "Отправить рассылку" at bounding box center [1113, 106] width 183 height 39
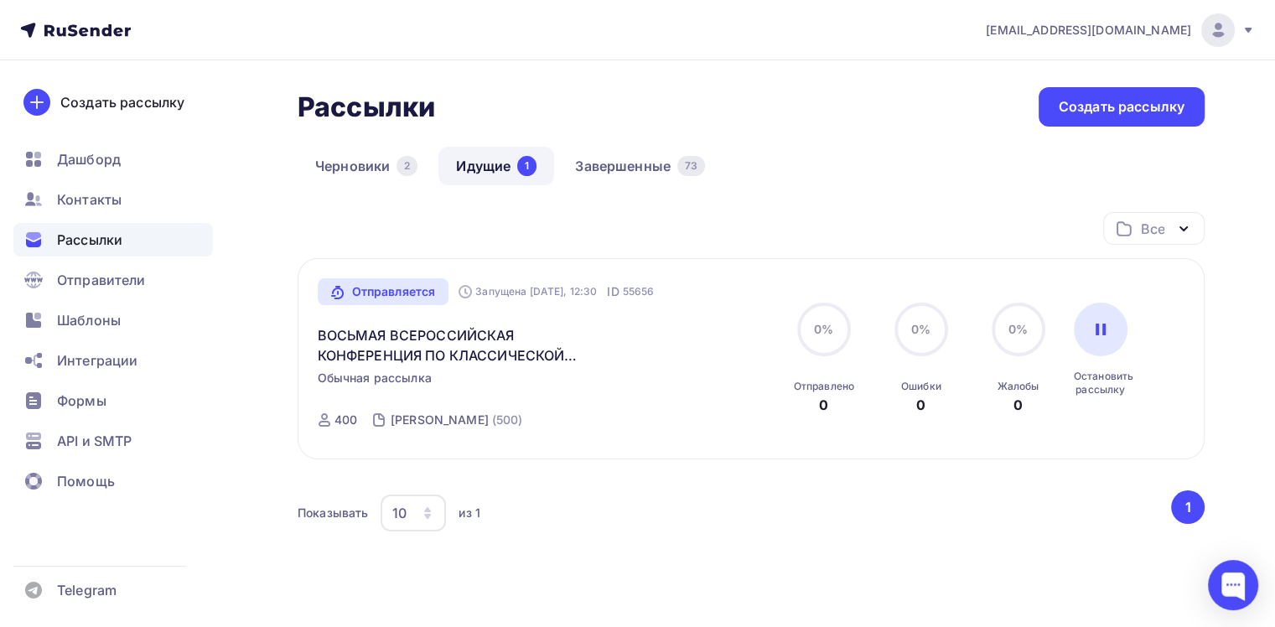
click at [124, 240] on div "Рассылки" at bounding box center [112, 240] width 199 height 34
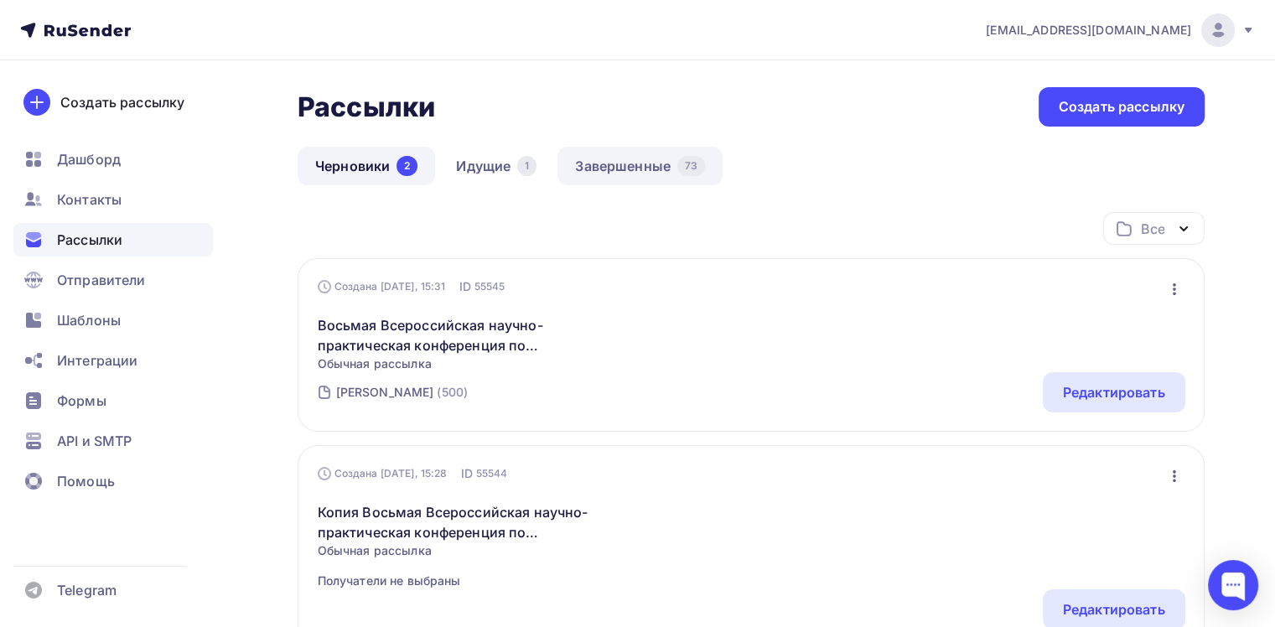
click at [615, 162] on link "Завершенные 73" at bounding box center [639, 166] width 165 height 39
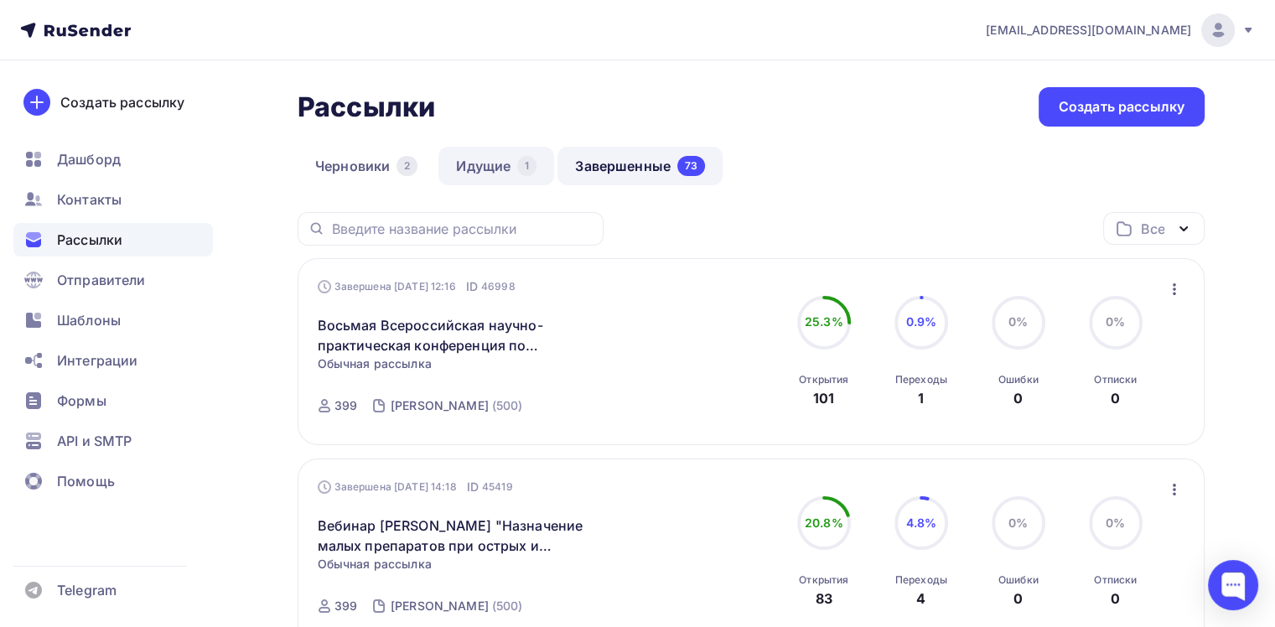
click at [510, 162] on link "Идущие 1" at bounding box center [496, 166] width 116 height 39
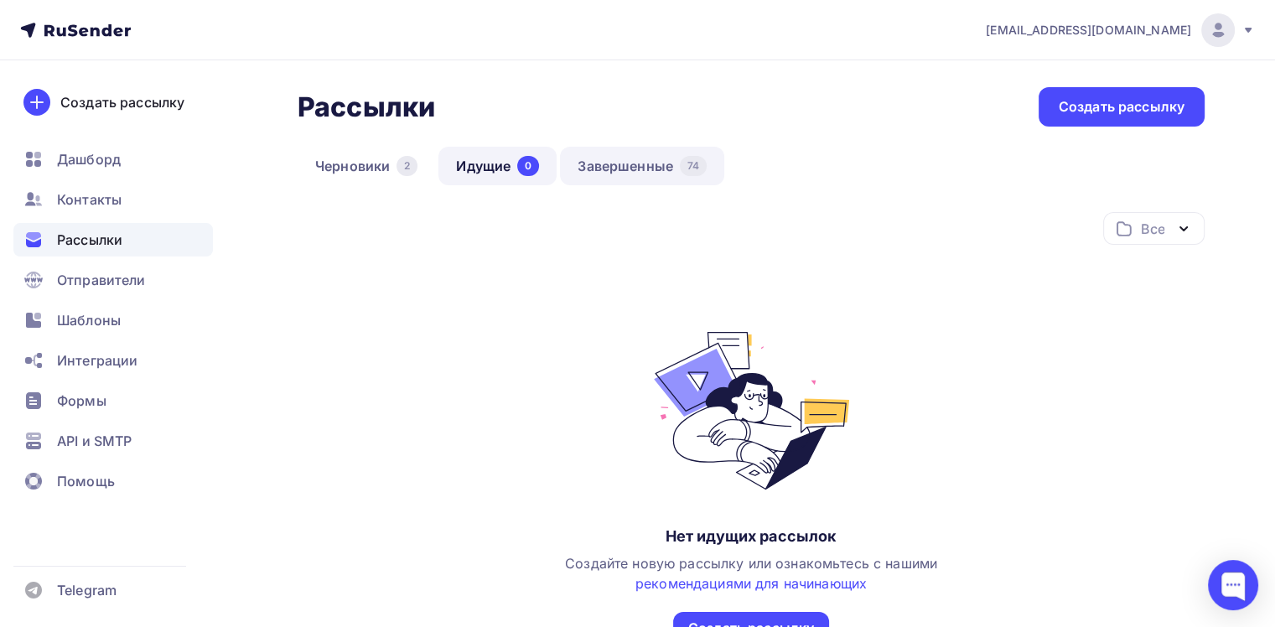
click at [623, 164] on link "Завершенные 74" at bounding box center [642, 166] width 164 height 39
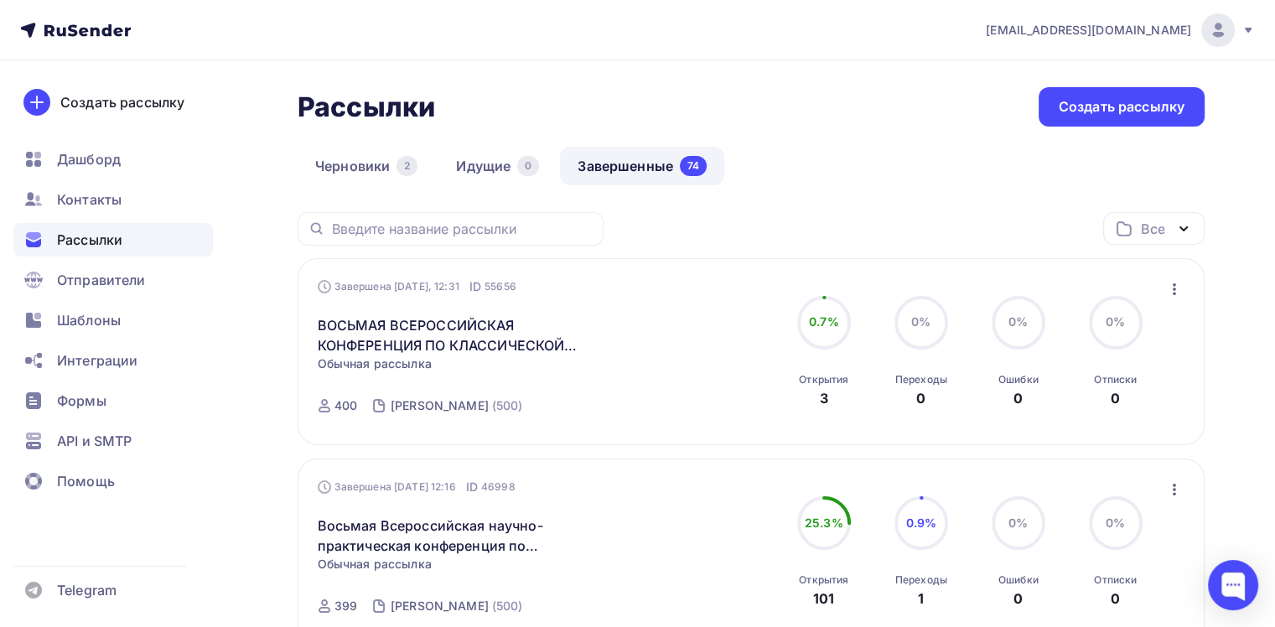
click at [1173, 287] on icon "button" at bounding box center [1174, 289] width 3 height 12
